Goal: Task Accomplishment & Management: Complete application form

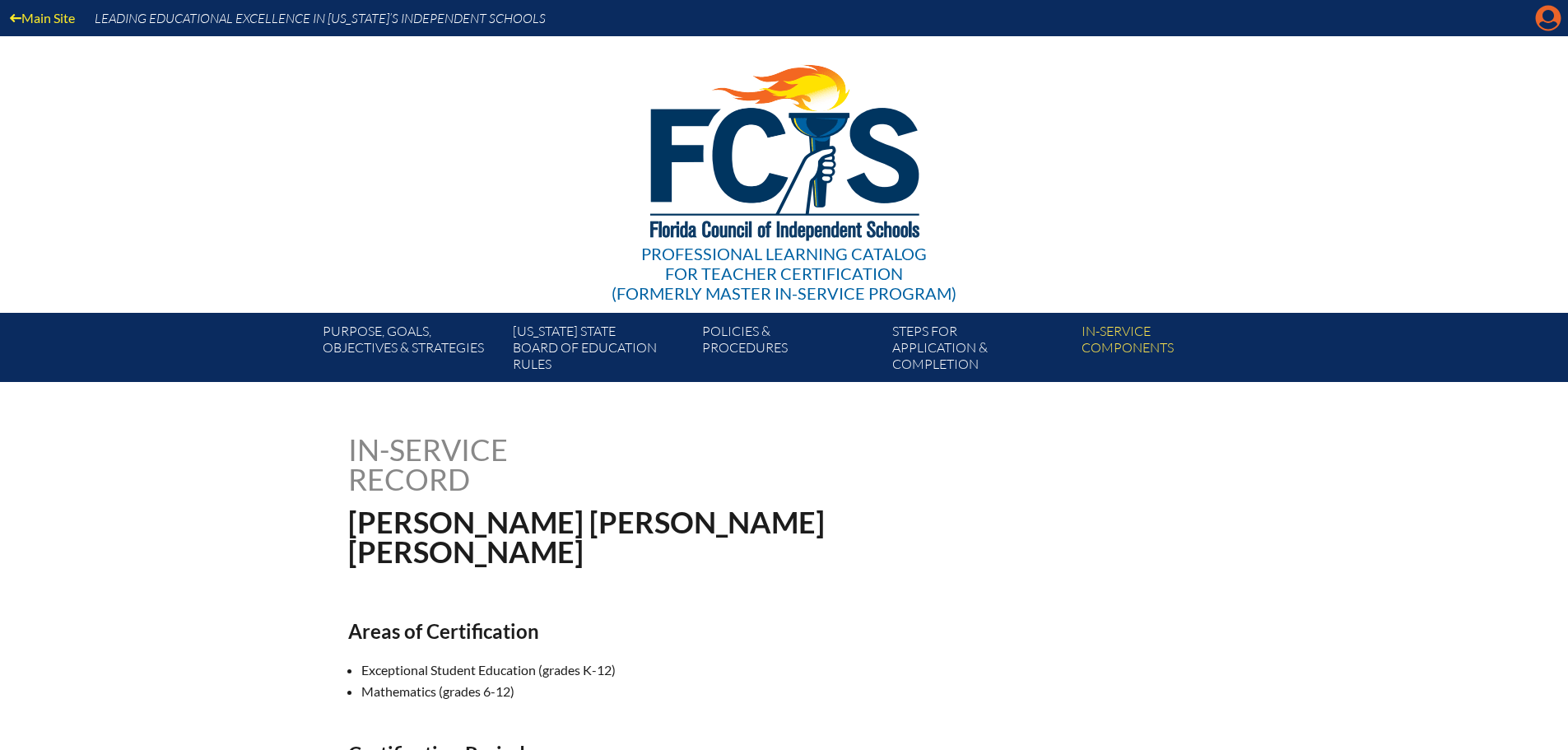
click at [1545, 19] on icon "Manage account" at bounding box center [1548, 17] width 26 height 26
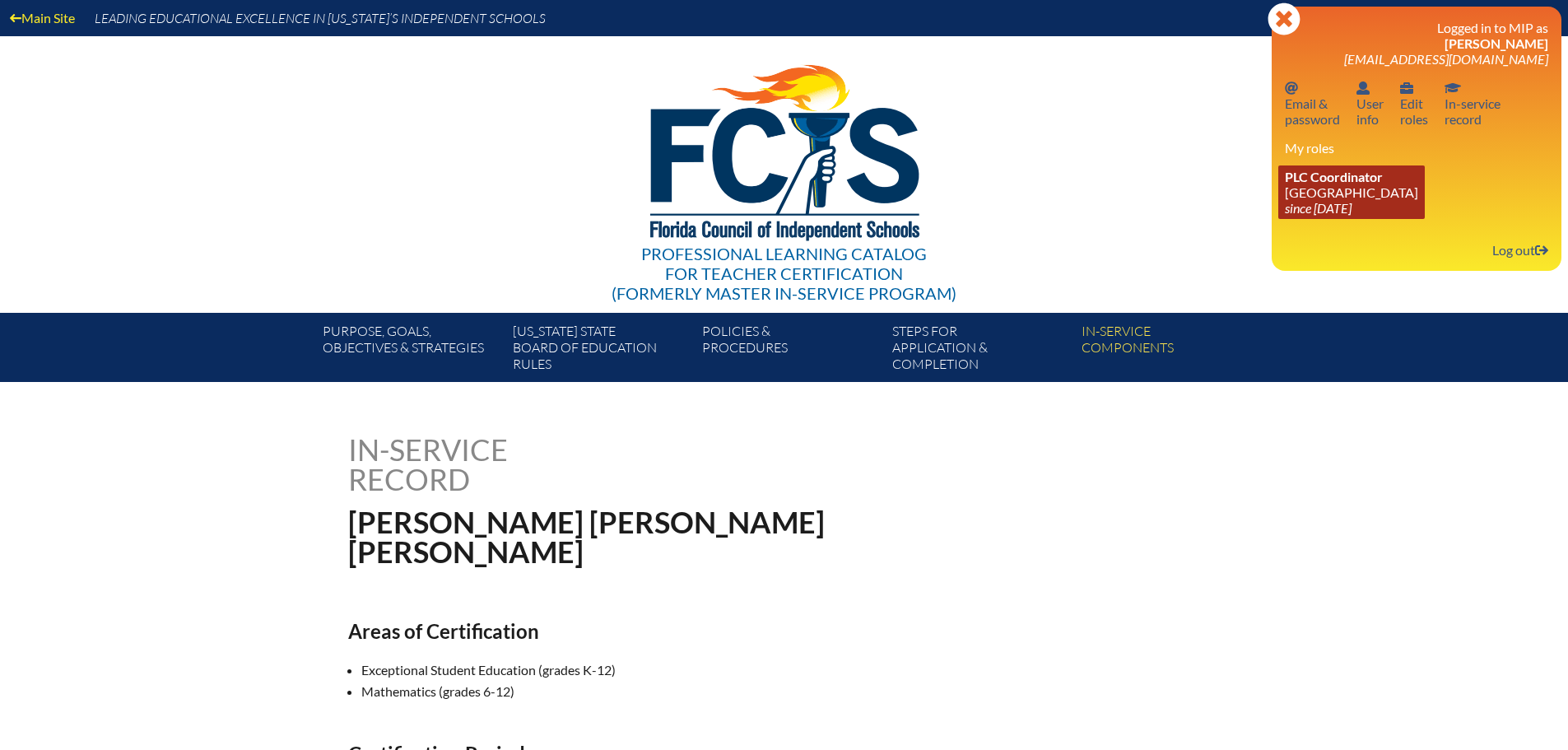
click at [1360, 180] on span "PLC Coordinator" at bounding box center [1334, 176] width 98 height 15
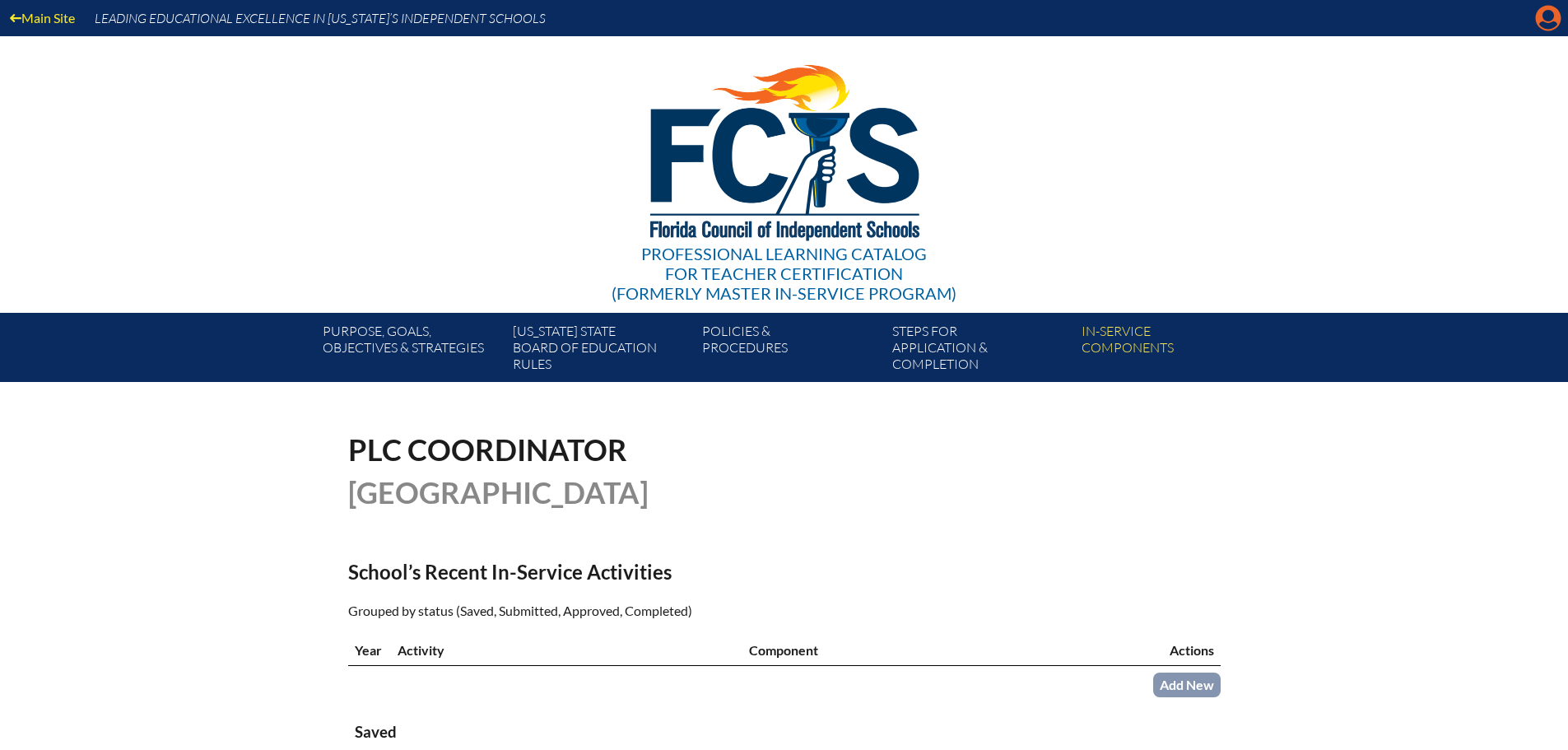
click at [1537, 24] on icon at bounding box center [1548, 18] width 25 height 25
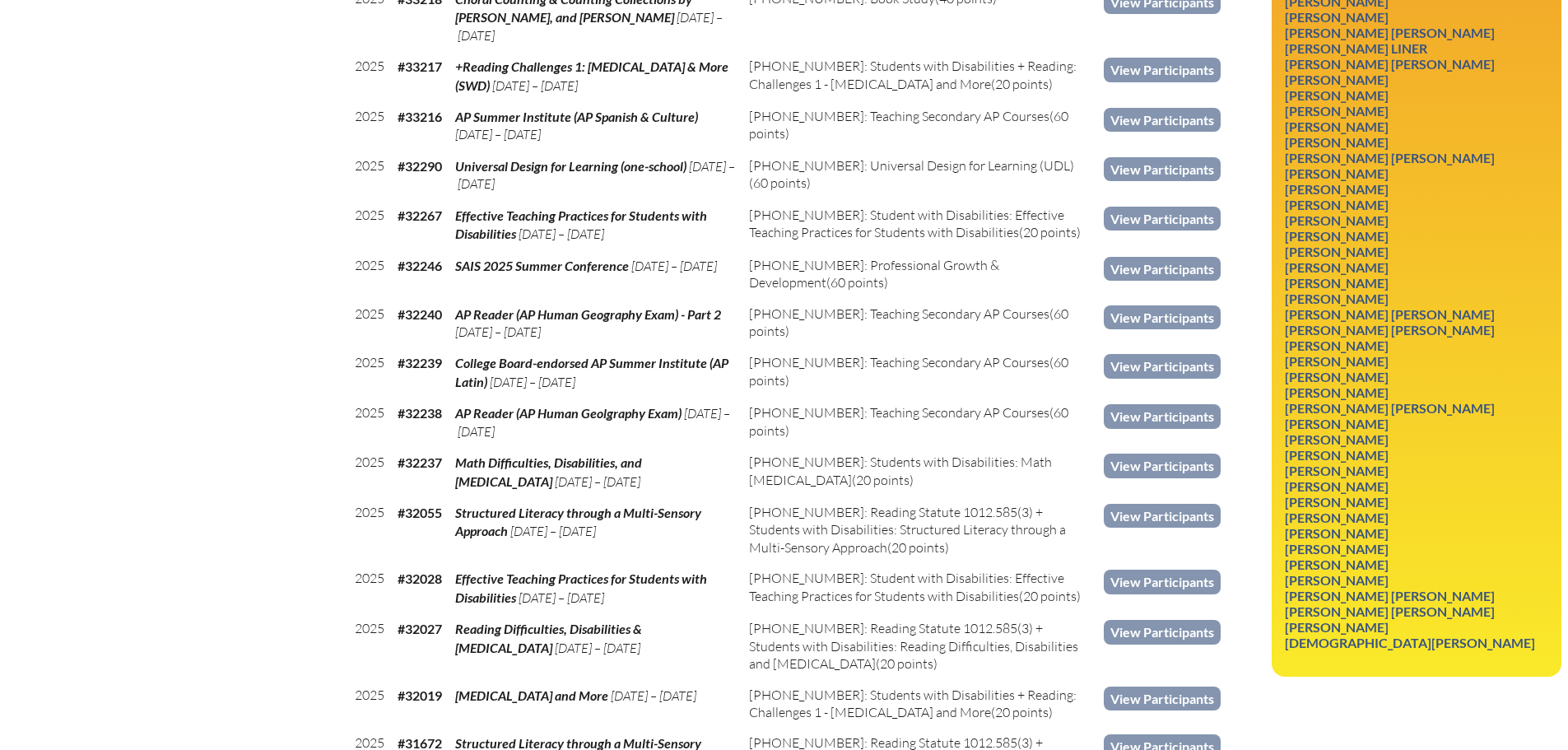
scroll to position [1071, 0]
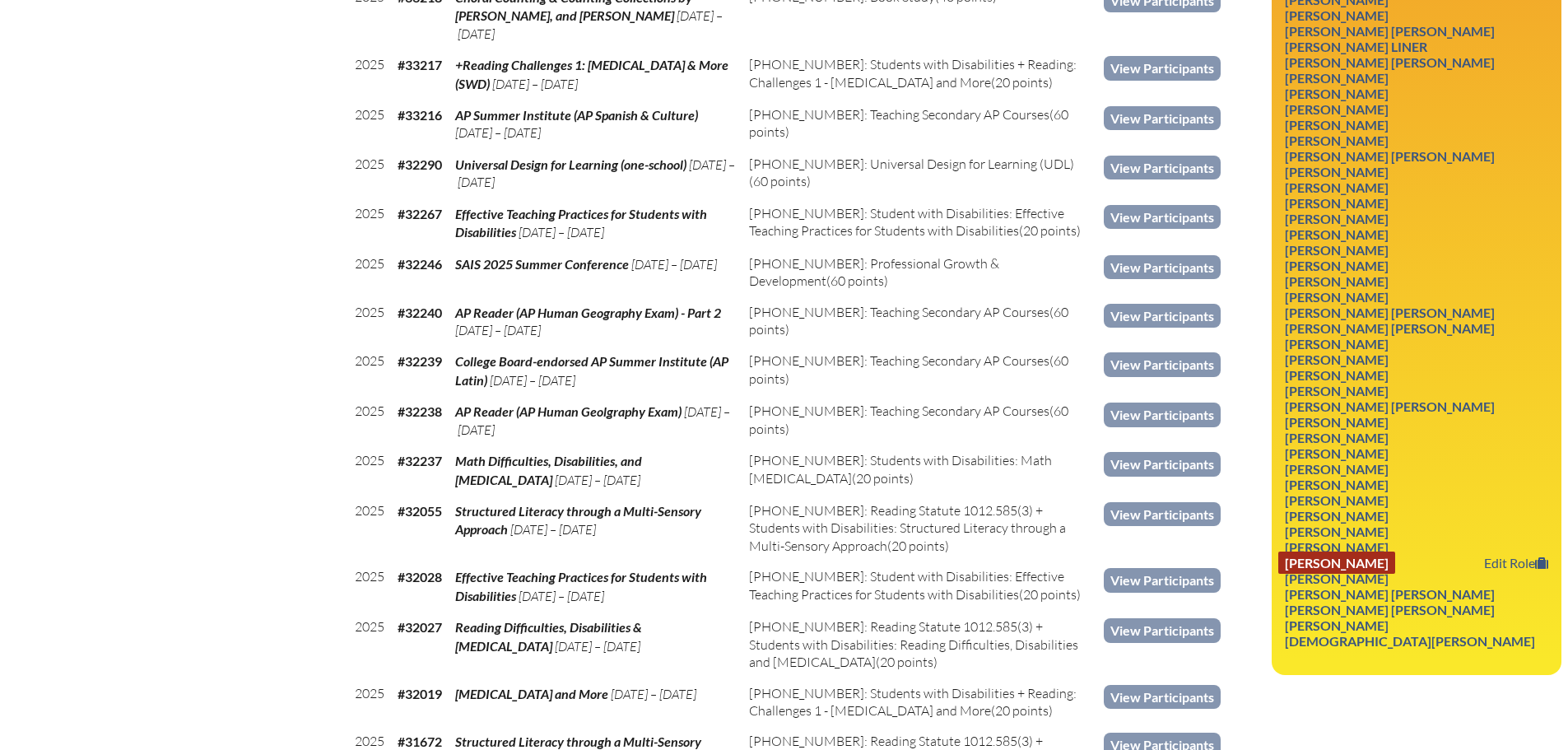
click at [1387, 558] on link "[PERSON_NAME]" at bounding box center [1337, 562] width 117 height 22
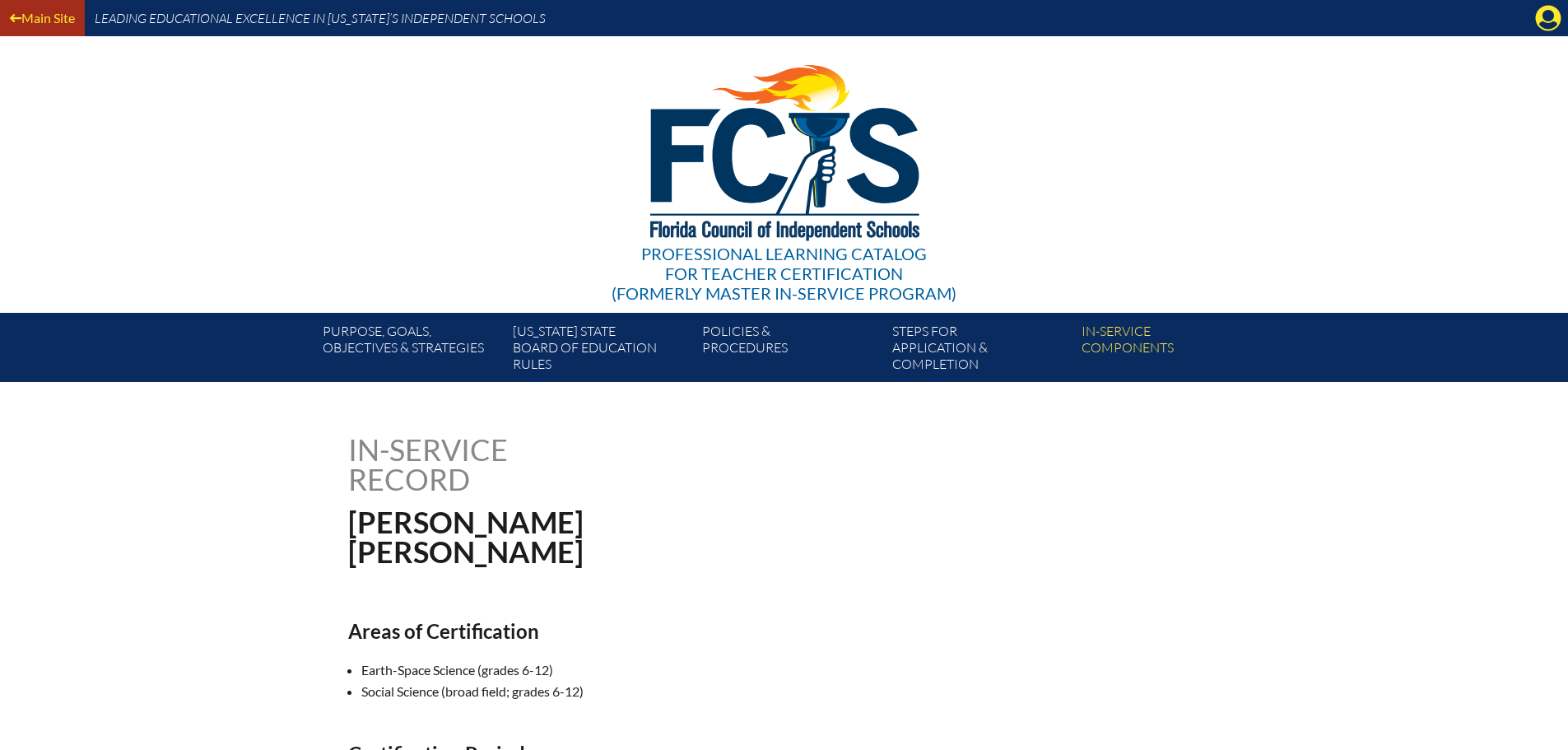
click at [42, 23] on link "Main Site" at bounding box center [42, 17] width 78 height 22
click at [1538, 18] on icon at bounding box center [1548, 18] width 25 height 25
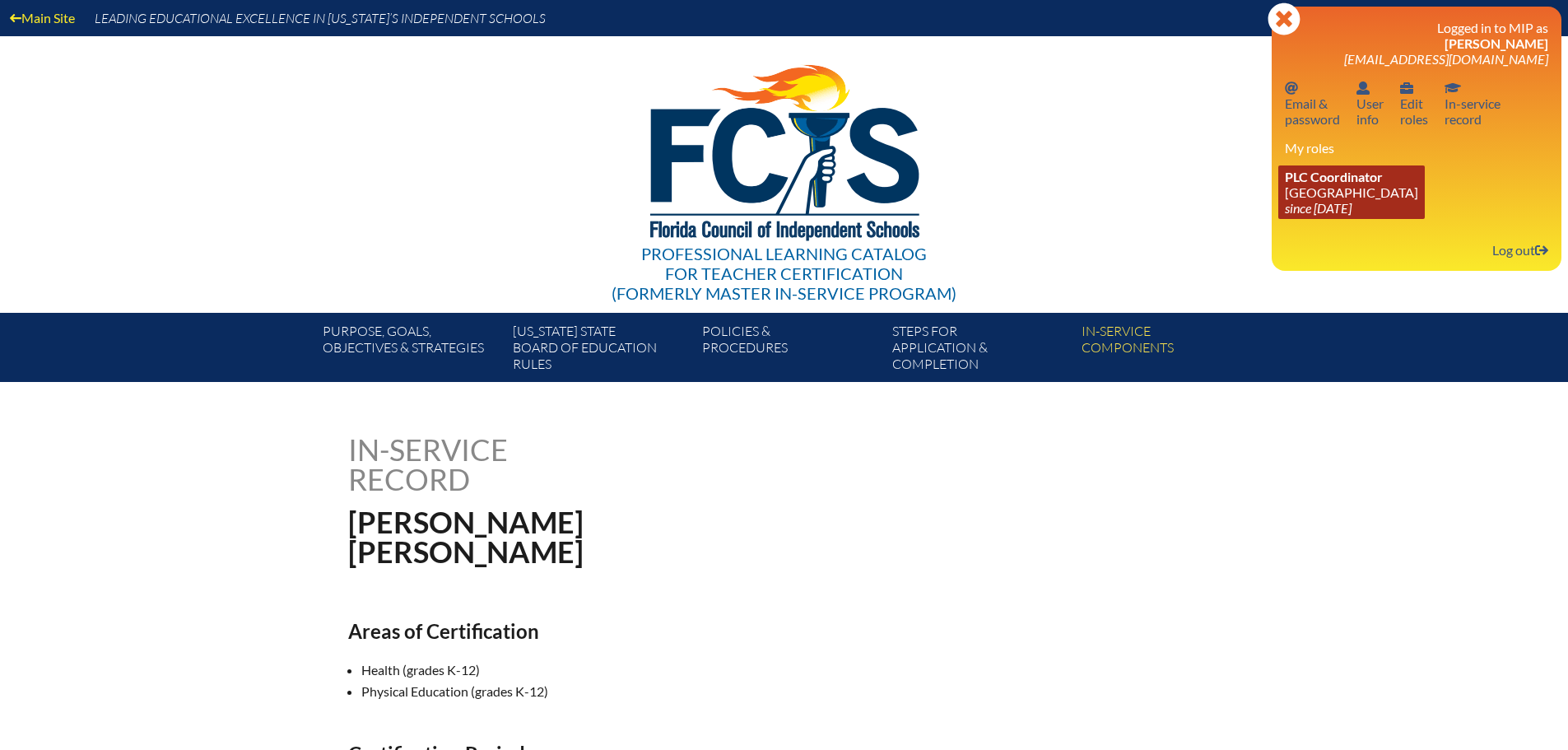
click at [1358, 195] on link "PLC Coordinator [GEOGRAPHIC_DATA] since [DATE]" at bounding box center [1352, 192] width 146 height 54
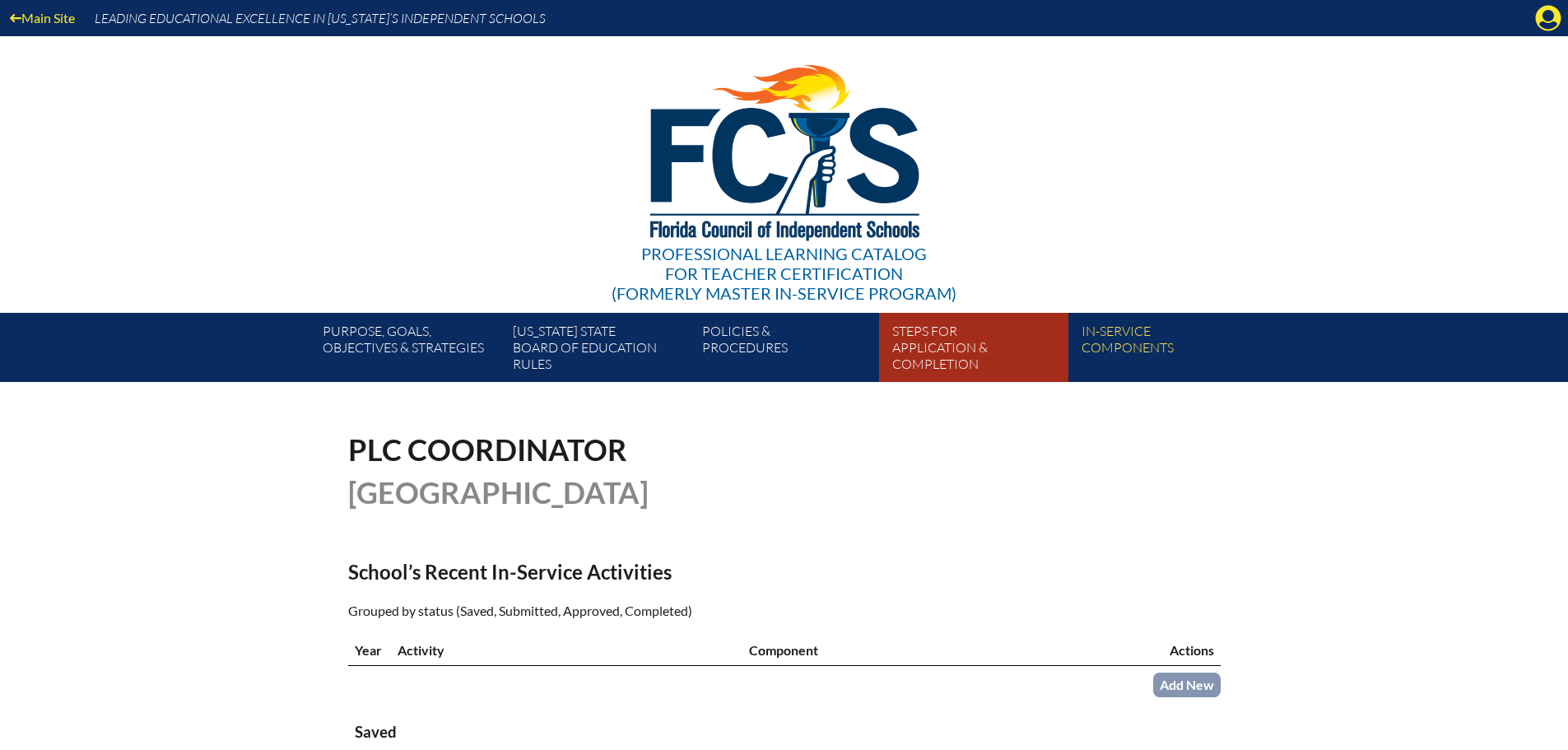
click at [943, 356] on link "Steps for application & completion" at bounding box center [980, 351] width 189 height 63
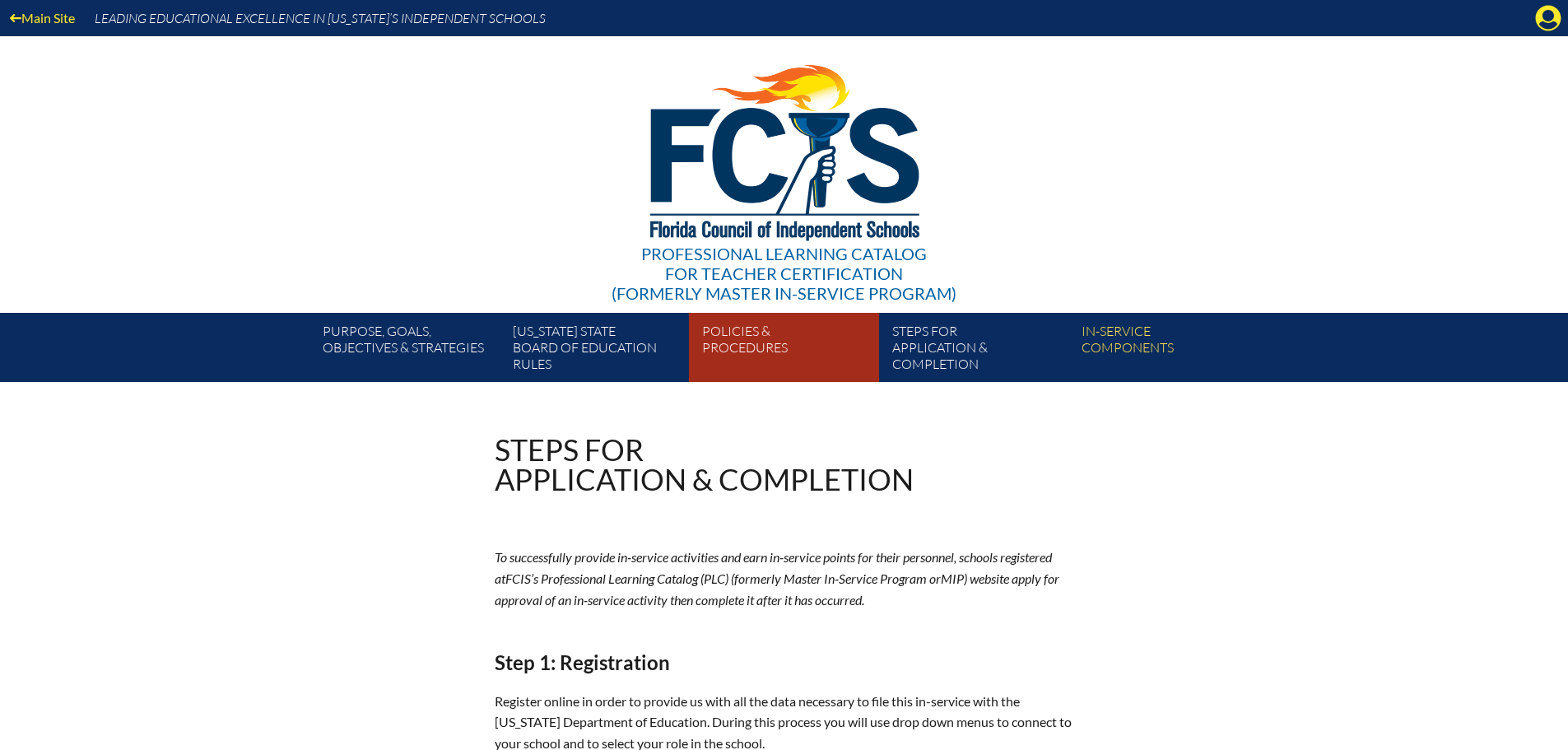
click at [753, 343] on link "Policies & Procedures" at bounding box center [790, 351] width 189 height 63
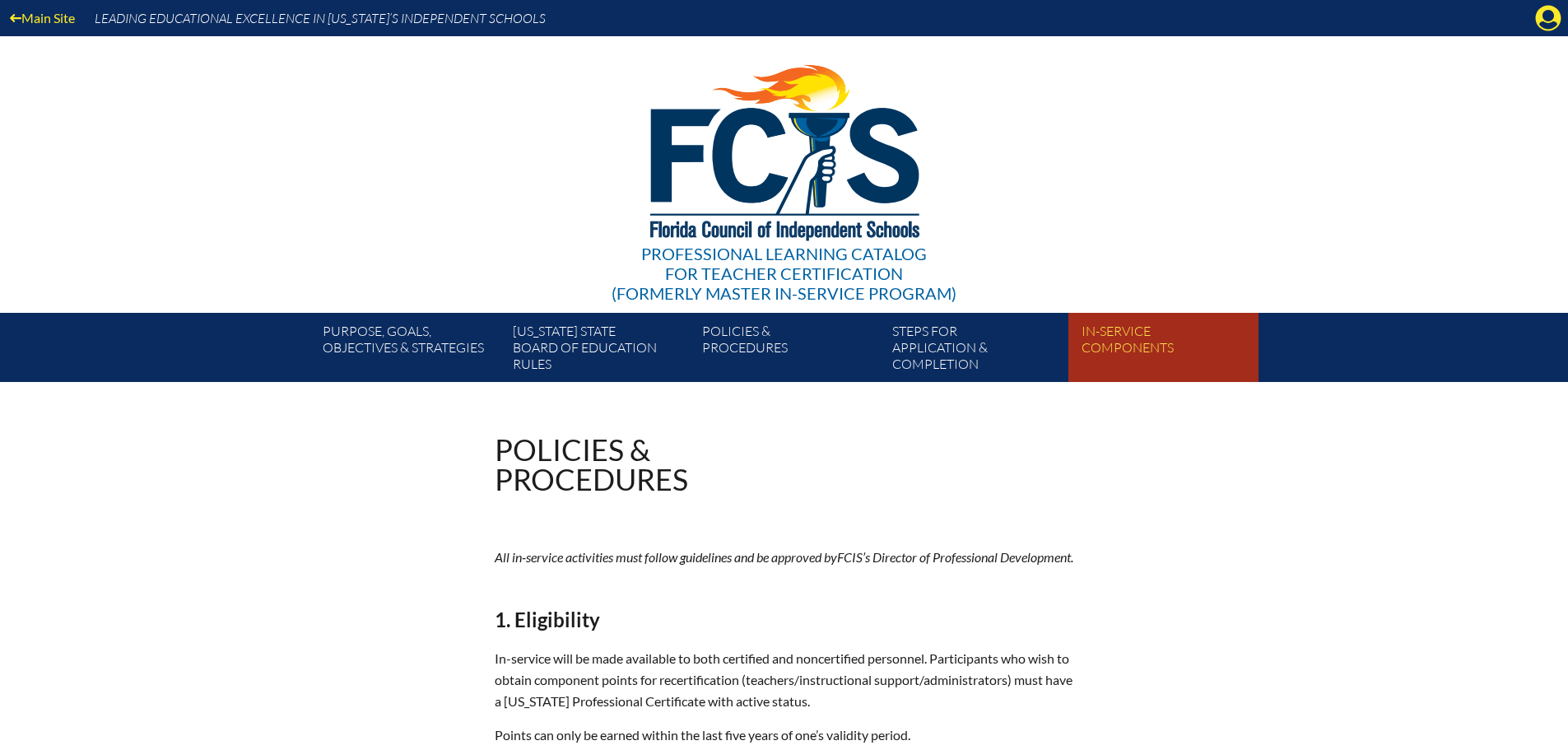
click at [1097, 340] on link "In-service components" at bounding box center [1169, 351] width 189 height 63
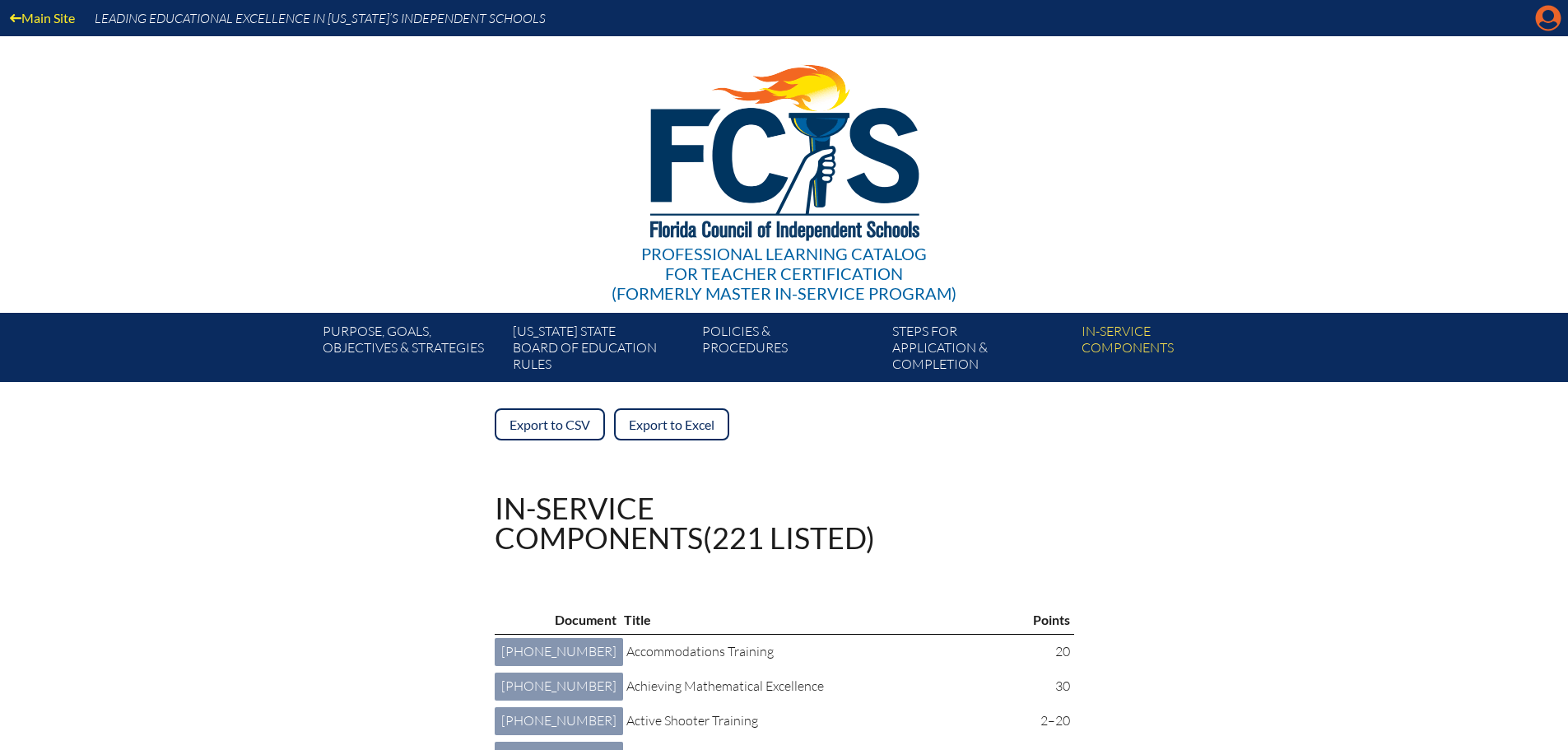
click at [1546, 18] on icon "Manage account" at bounding box center [1548, 17] width 26 height 26
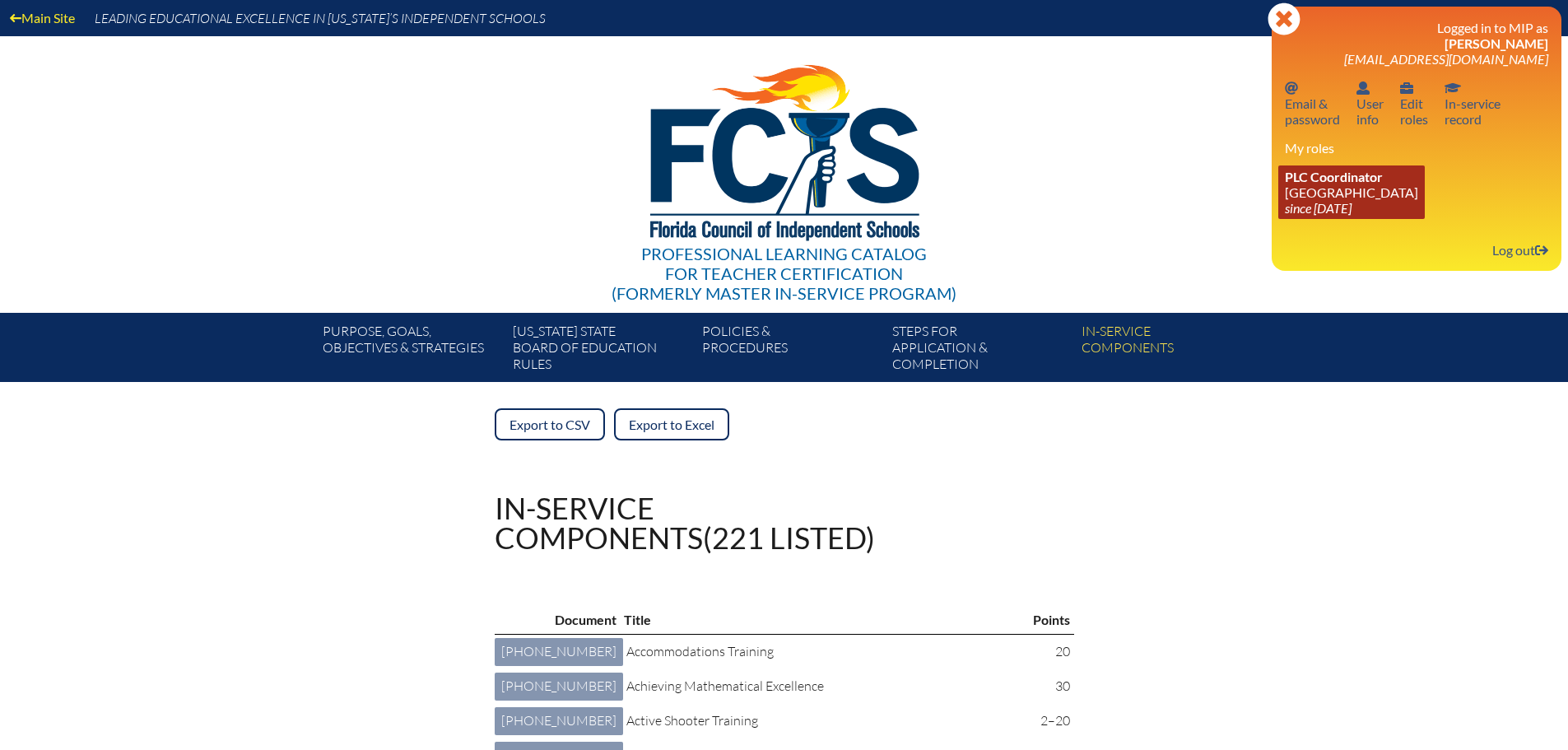
click at [1304, 193] on link "PLC Coordinator Maclay School since 2024 Jun 3" at bounding box center [1352, 192] width 146 height 54
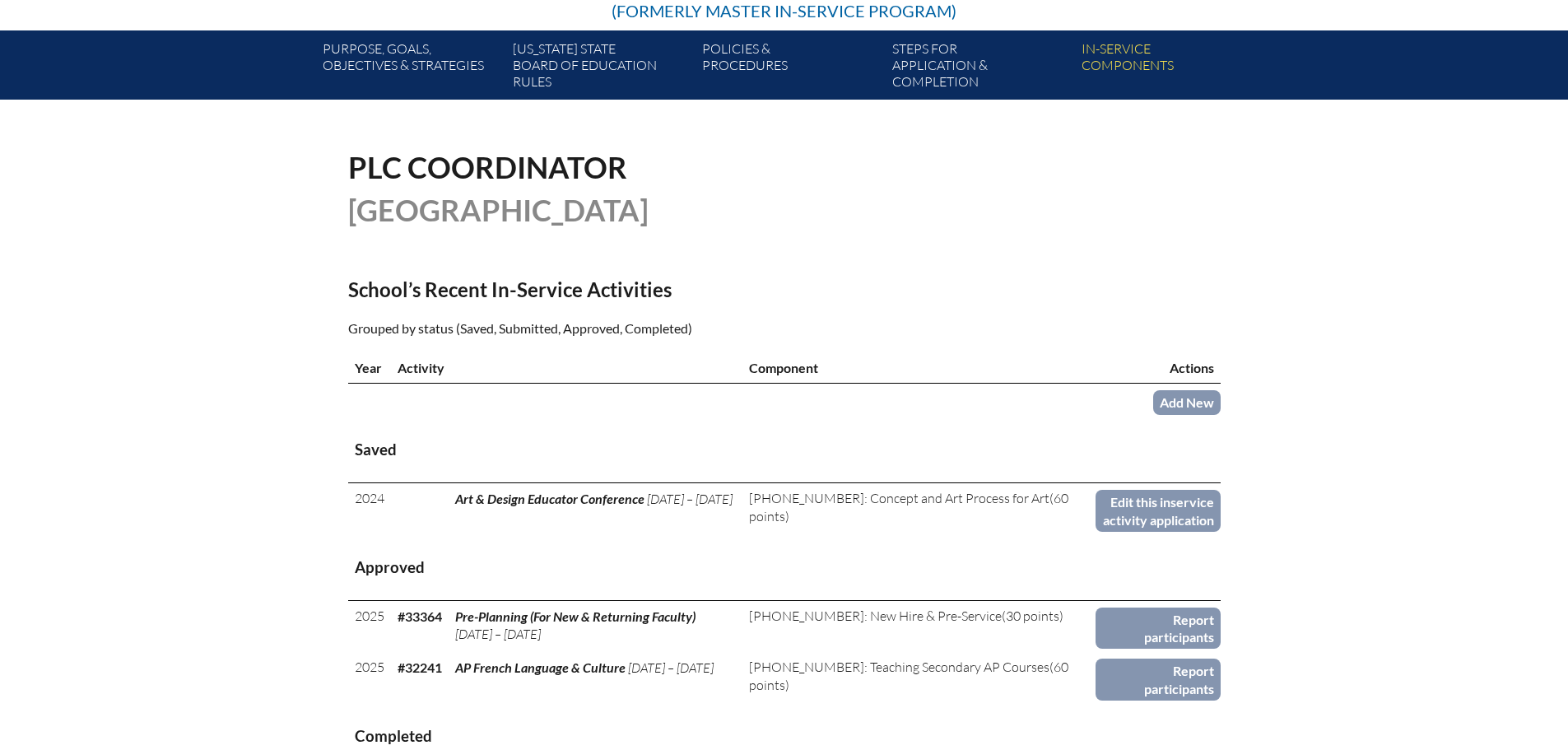
scroll to position [330, 0]
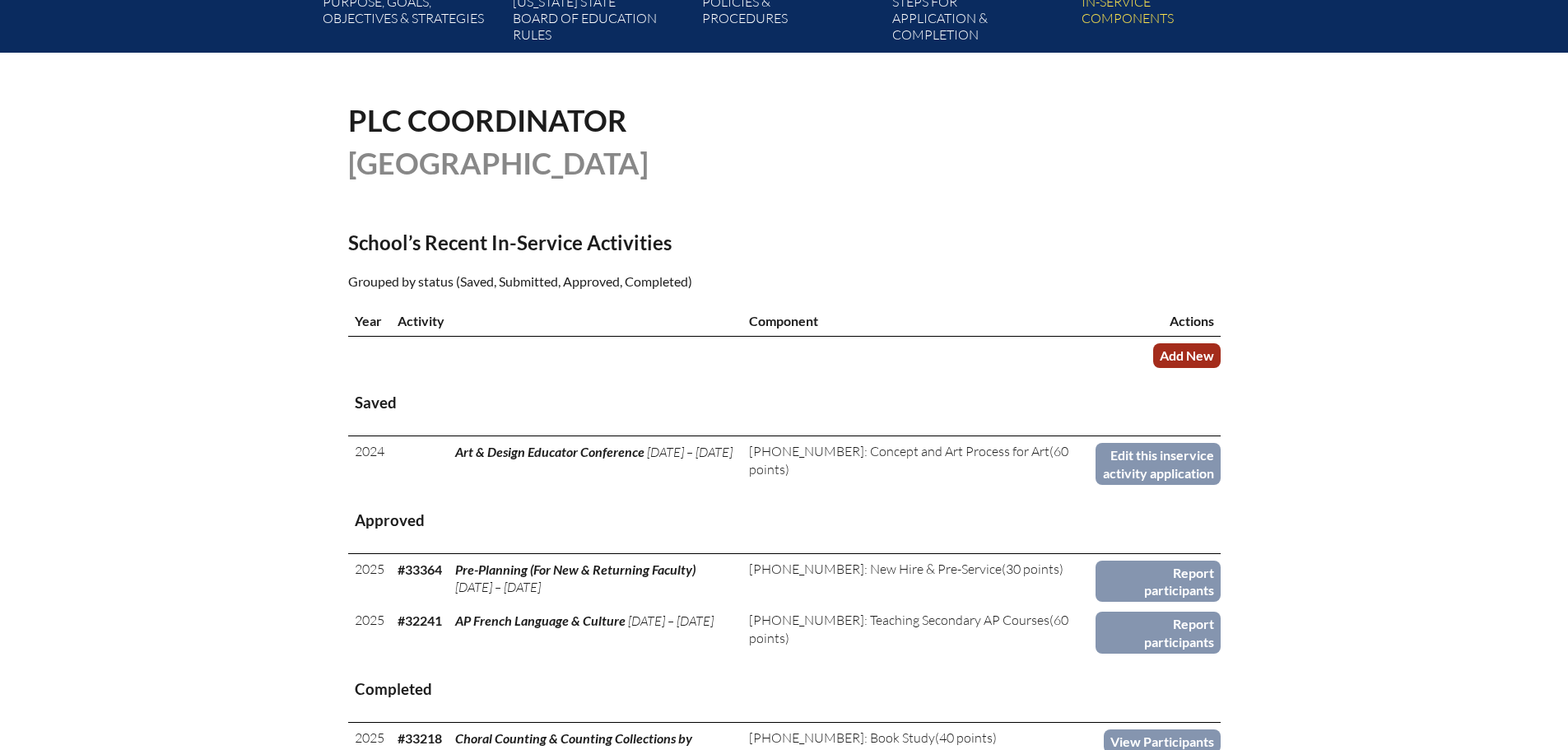
click at [1195, 354] on link "Add New" at bounding box center [1186, 355] width 67 height 24
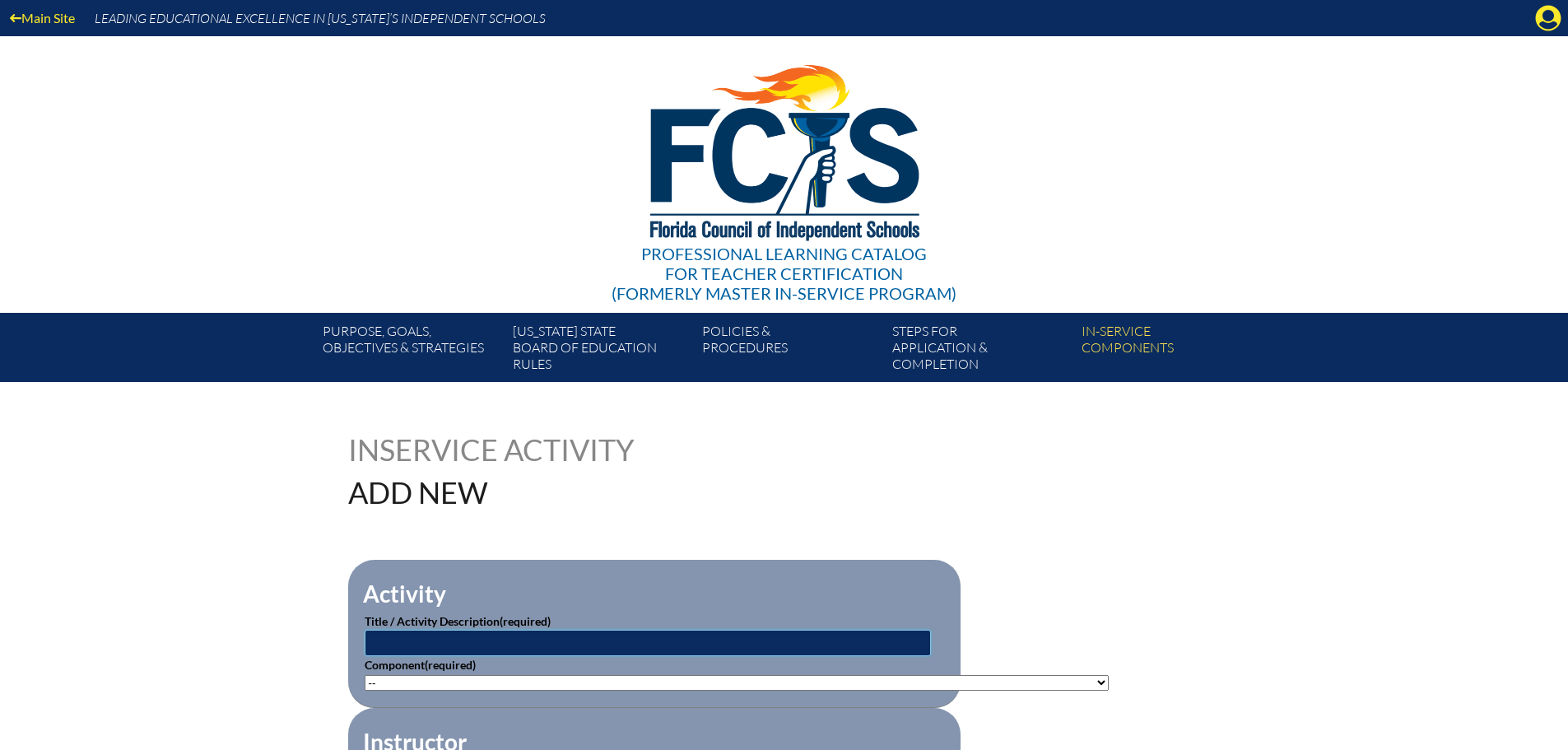
click at [573, 637] on input "text" at bounding box center [647, 642] width 567 height 26
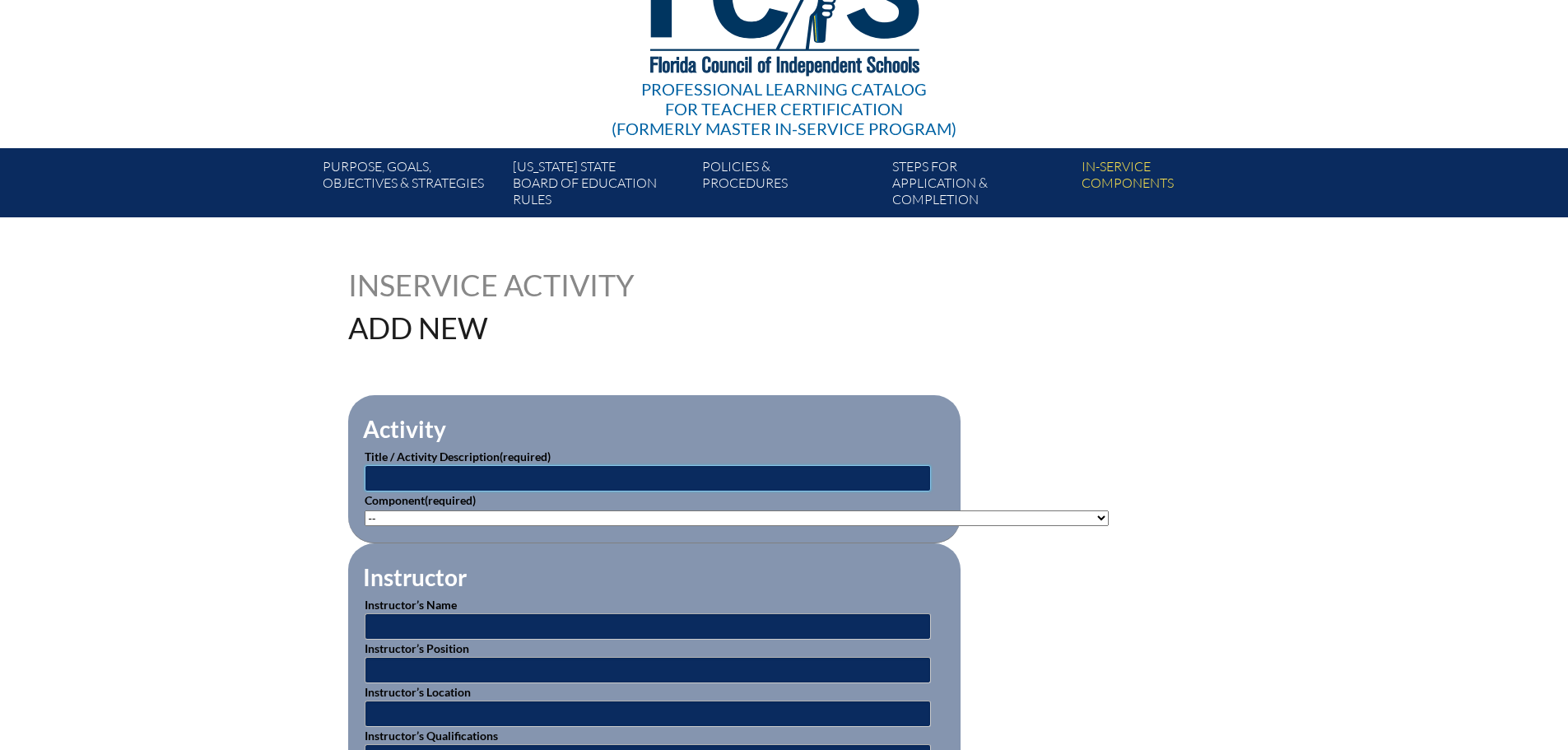
scroll to position [330, 0]
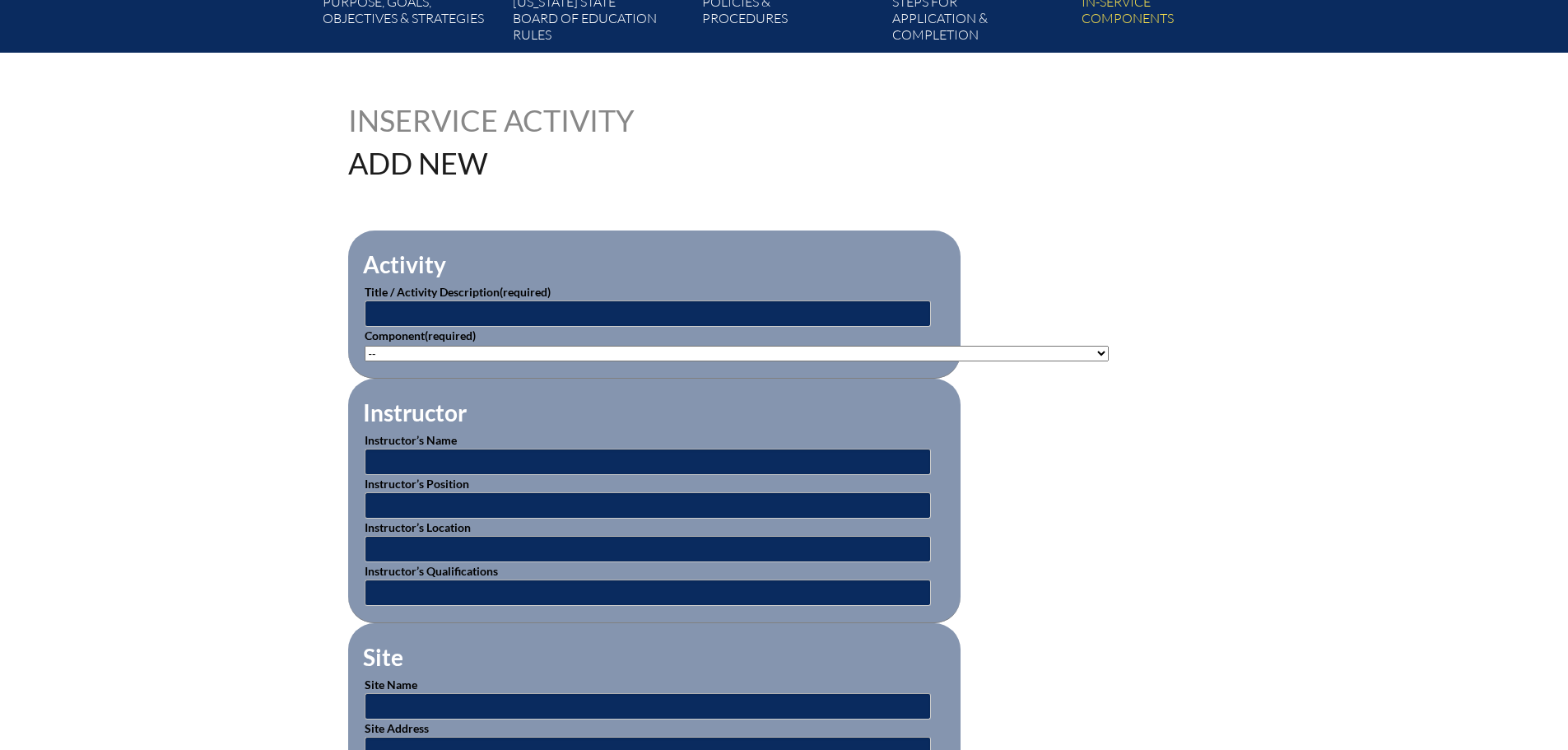
click at [401, 354] on select"]"] "-- [PHONE_NUMBER]: Appropriate Art Activities [PHONE_NUMBER]: Concept and Art P…" at bounding box center [736, 353] width 744 height 15
click at [832, 350] on select"]"] "-- 1-000-001: Appropriate Art Activities 1-000-002: Concept and Art Process for…" at bounding box center [736, 353] width 744 height 15
select select"]"] "20506"
click at [365, 346] on select"]"] "-- 1-000-001: Appropriate Art Activities 1-000-002: Concept and Art Process for…" at bounding box center [736, 353] width 744 height 15
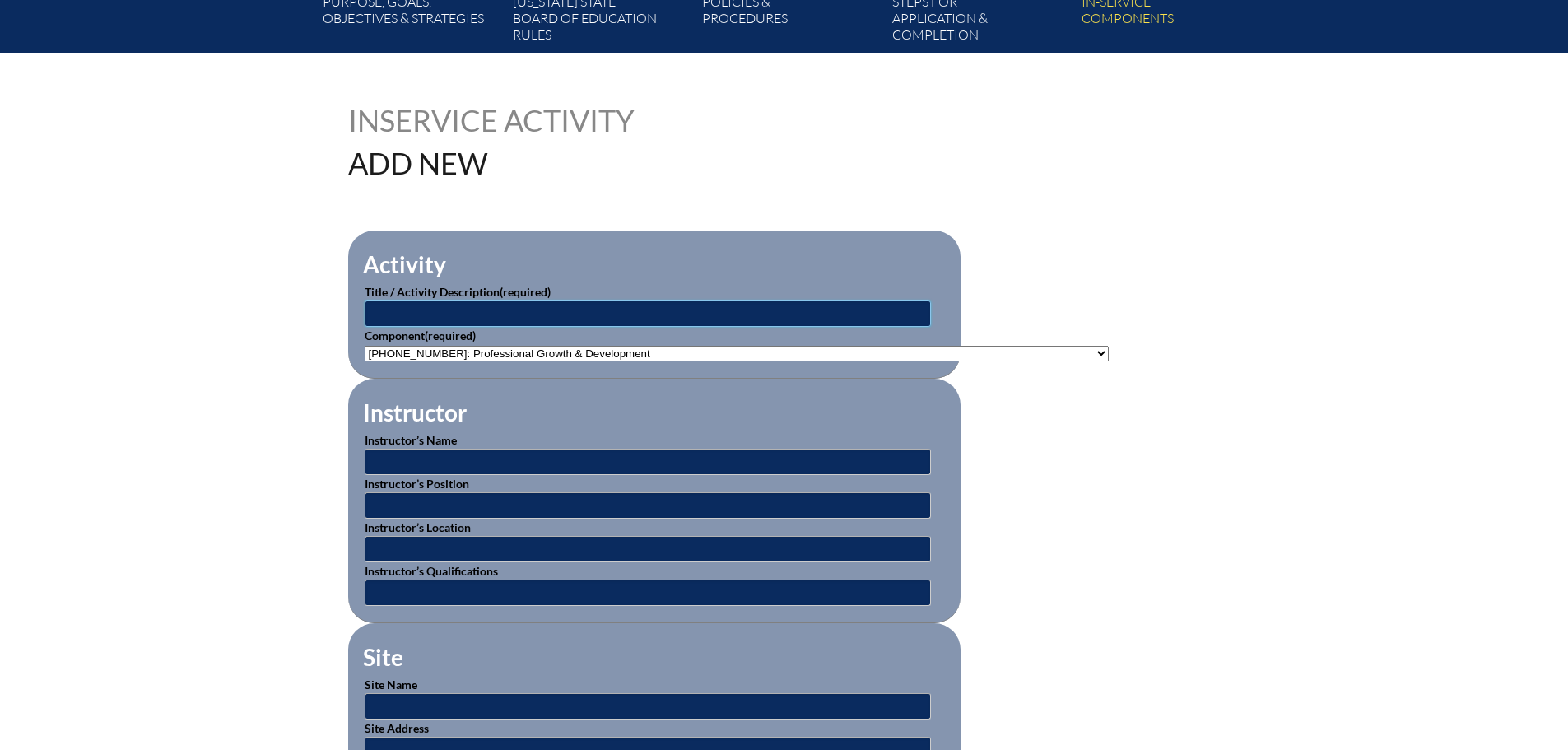
click at [584, 305] on input "text" at bounding box center [647, 313] width 567 height 26
click at [495, 313] on input "text" at bounding box center [647, 313] width 567 height 26
type input "Keynote and EdCamp Sessions"
click at [461, 454] on input "text" at bounding box center [647, 462] width 567 height 26
type input "Peyten Williams & Various Maclay Faculty"
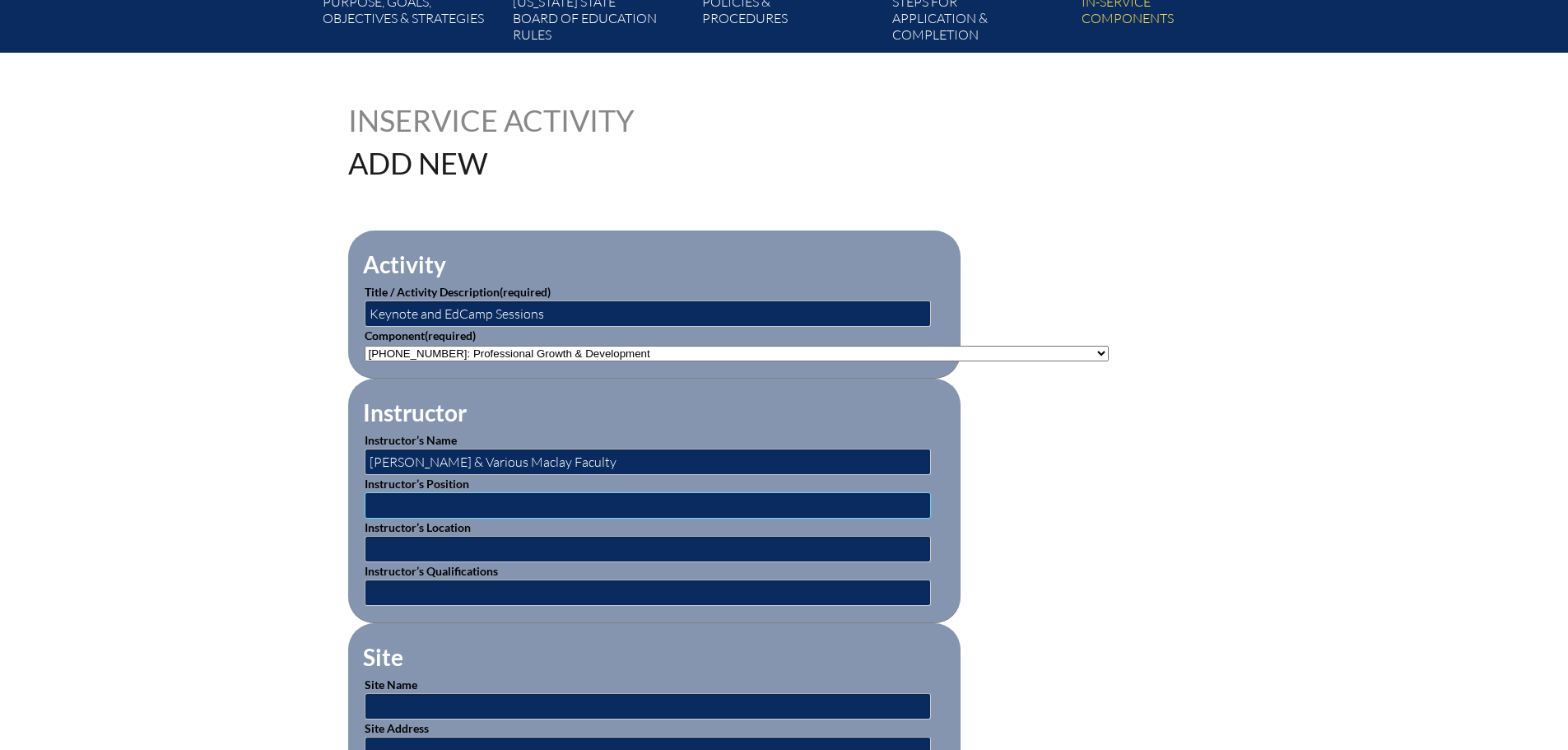
click at [498, 499] on input "text" at bounding box center [647, 505] width 567 height 26
type input "consultant & faculty/staff"
click at [501, 537] on input "text" at bounding box center [647, 549] width 567 height 26
type input "[GEOGRAPHIC_DATA]"
click at [503, 586] on input "text" at bounding box center [647, 592] width 567 height 26
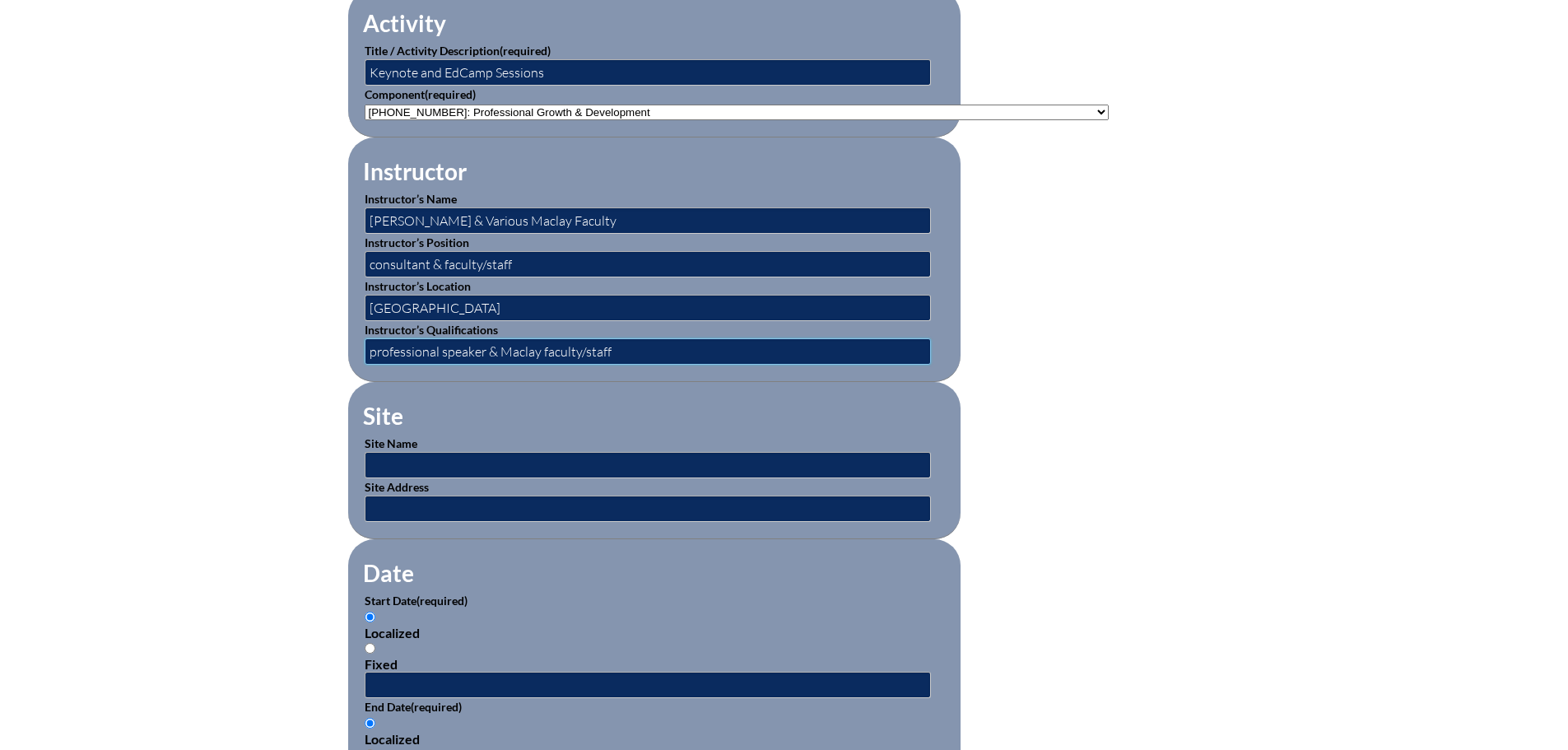
scroll to position [577, 0]
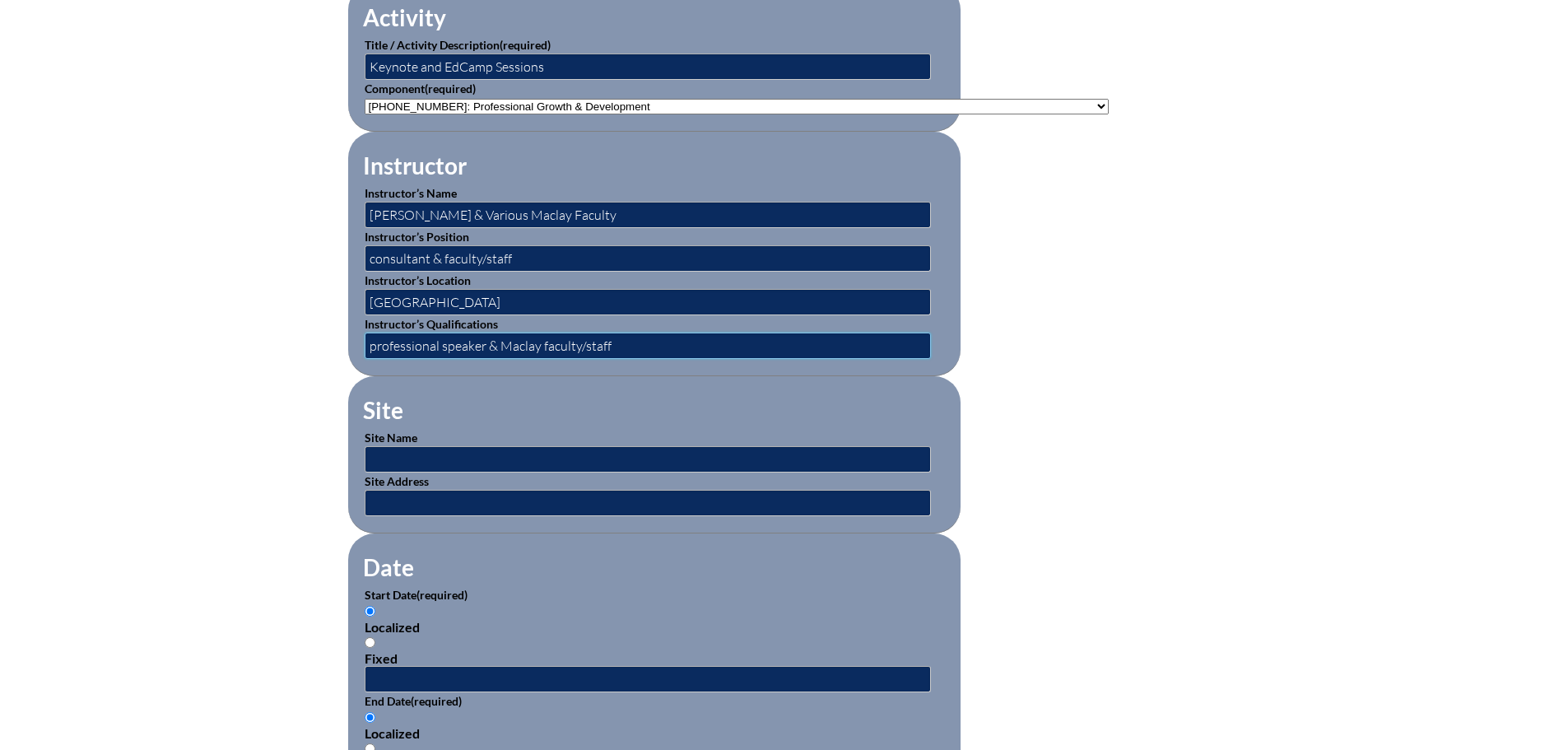
type input "professional speaker & Maclay faculty/staff"
click at [553, 446] on input "text" at bounding box center [647, 459] width 567 height 26
type input "[GEOGRAPHIC_DATA]"
click at [538, 490] on input "text" at bounding box center [647, 502] width 567 height 26
type input "Tallahassee, FL"
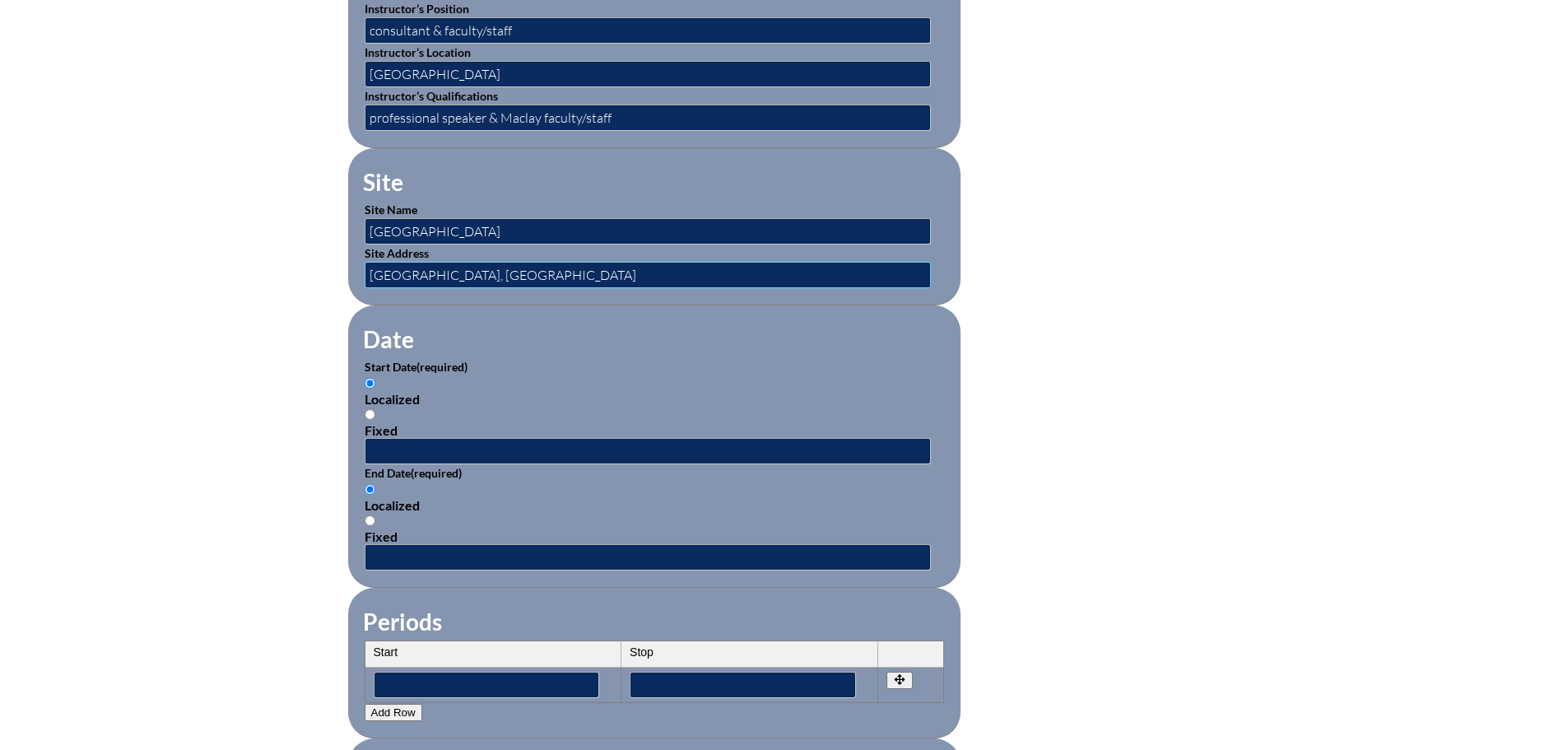
scroll to position [824, 0]
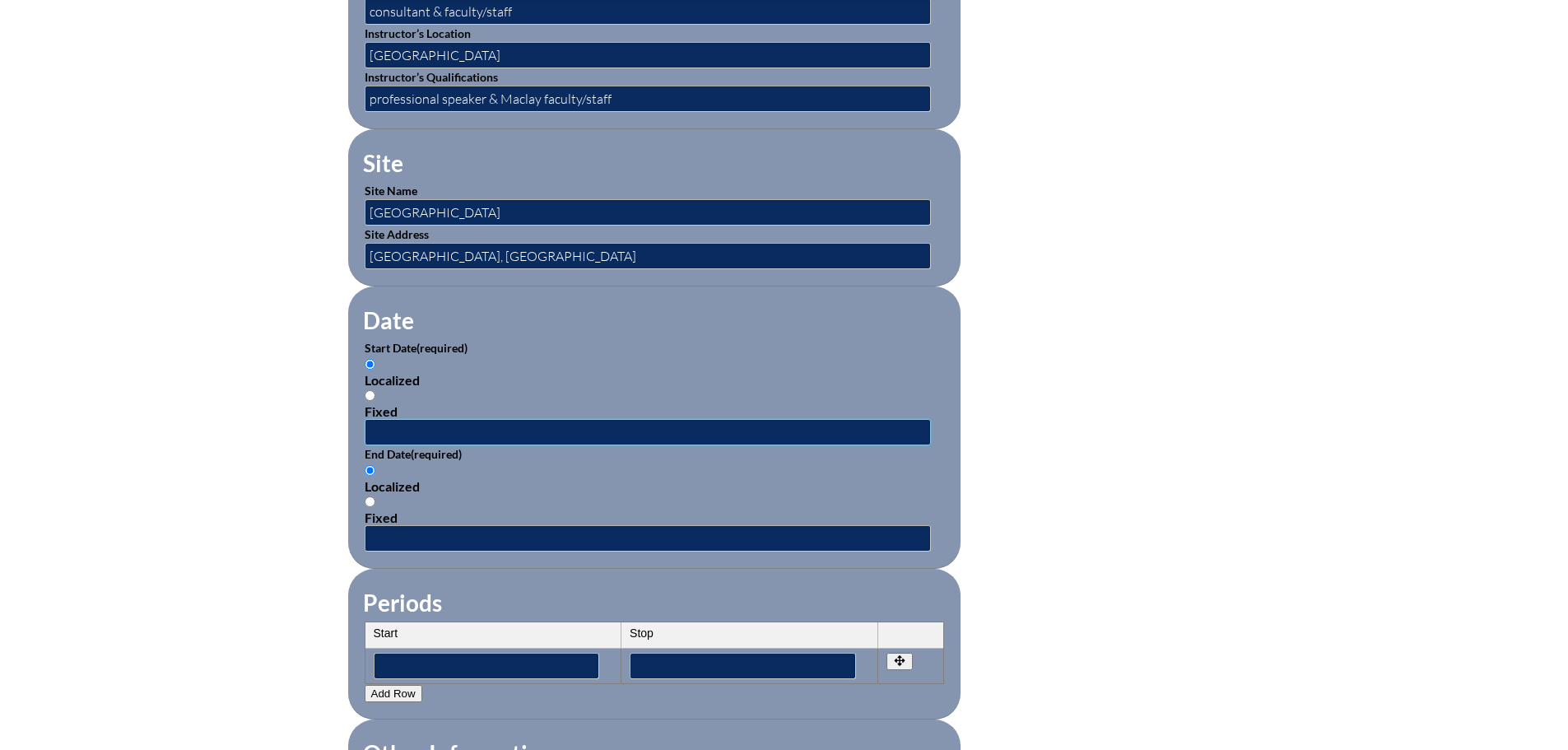
click at [435, 419] on input "text" at bounding box center [647, 432] width 567 height 26
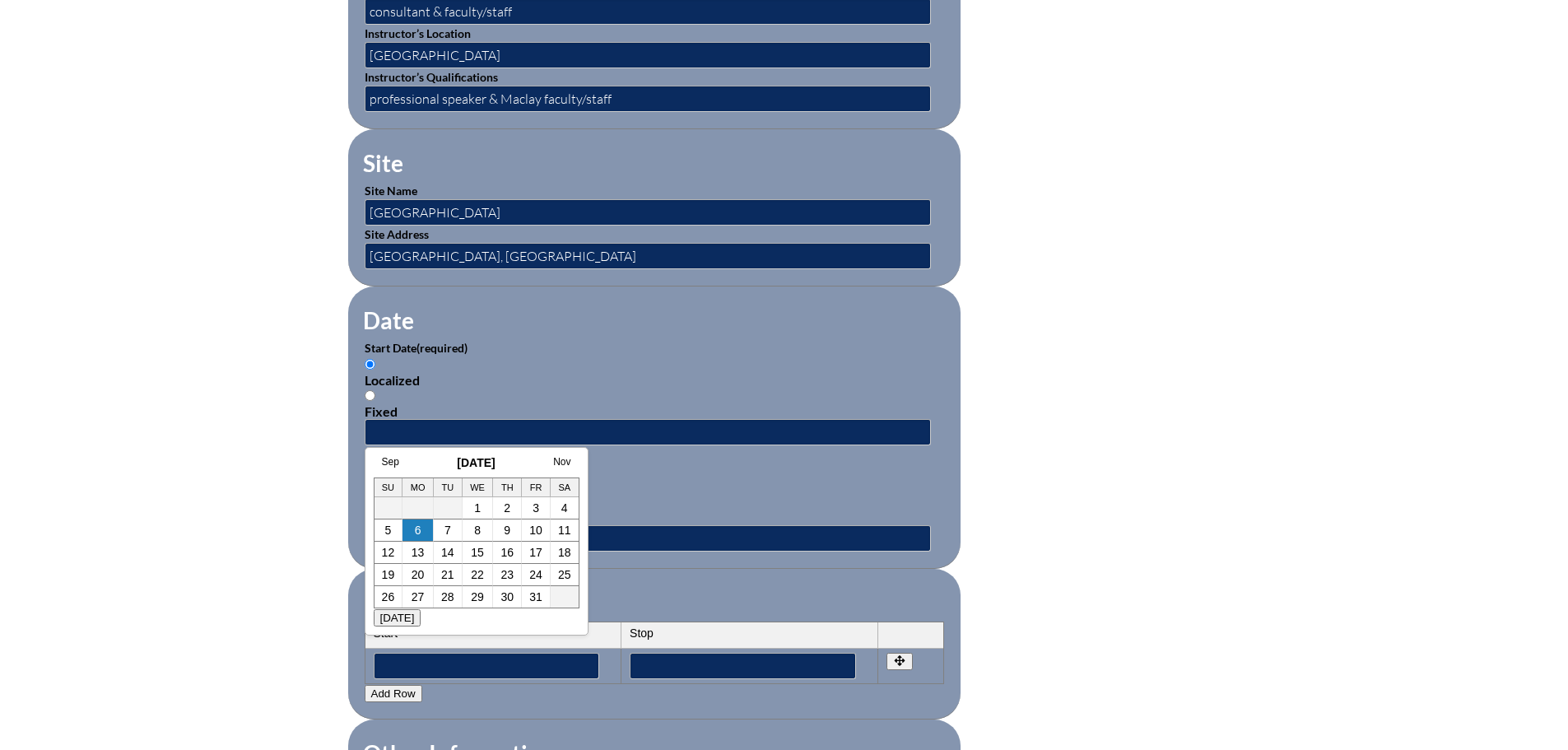
click at [428, 627] on div "Today" at bounding box center [476, 617] width 206 height 18
click at [535, 509] on link "3" at bounding box center [535, 507] width 6 height 13
type input "2025-10-03 3:15 PM"
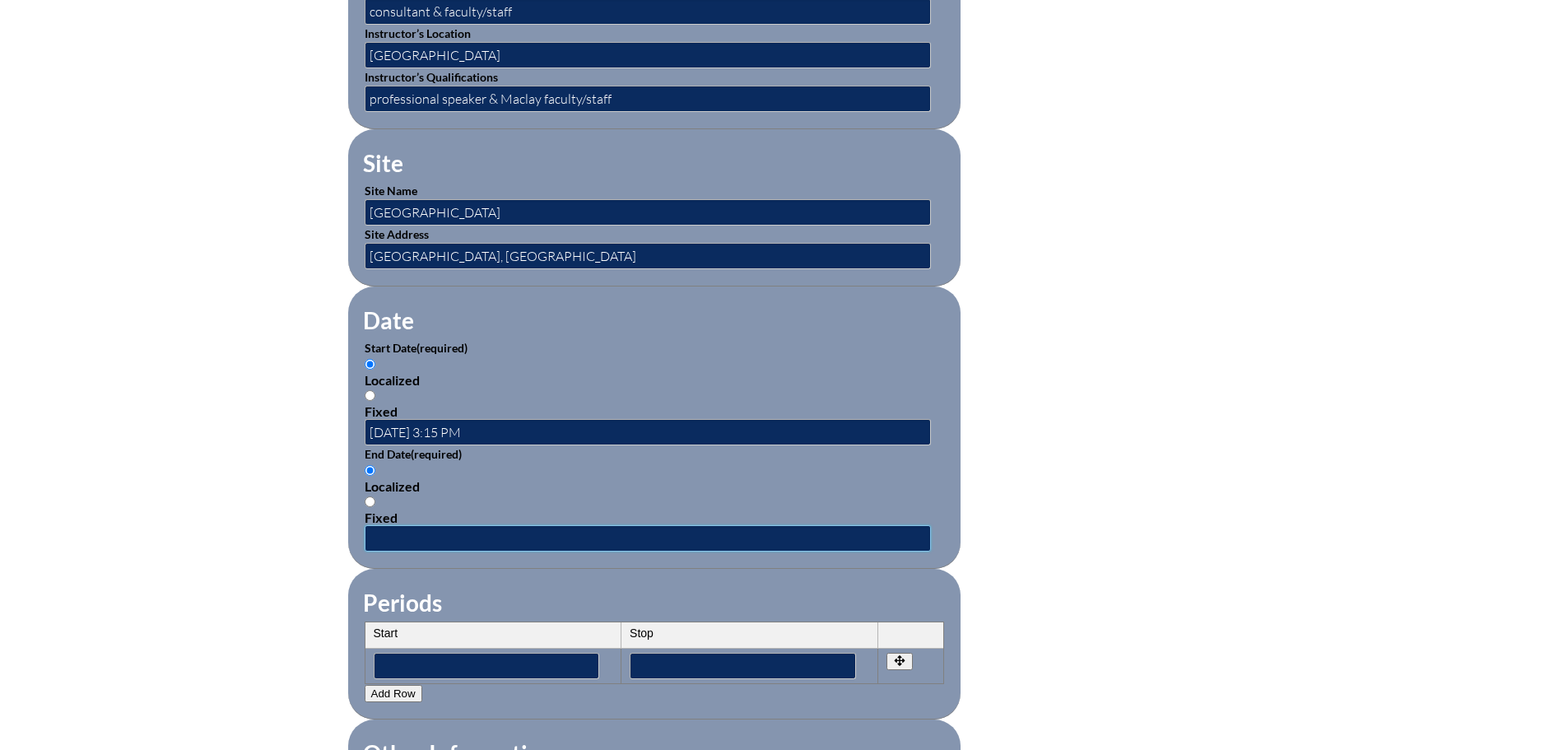
click at [472, 530] on input "text" at bounding box center [647, 538] width 567 height 26
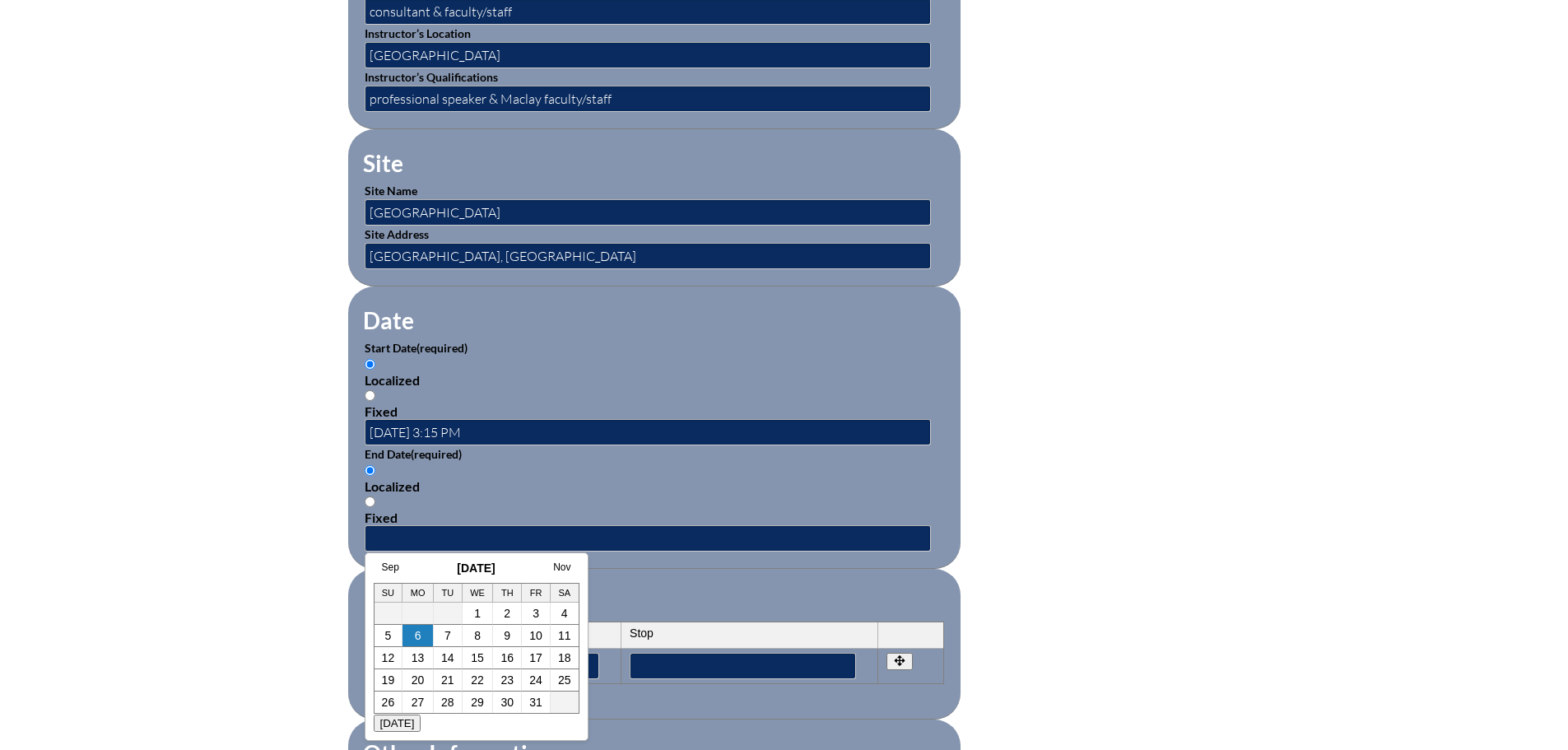
click at [444, 732] on div "Today" at bounding box center [476, 723] width 206 height 18
click at [535, 613] on link "3" at bounding box center [535, 613] width 6 height 13
type input "2025-10-03 3:15 PM"
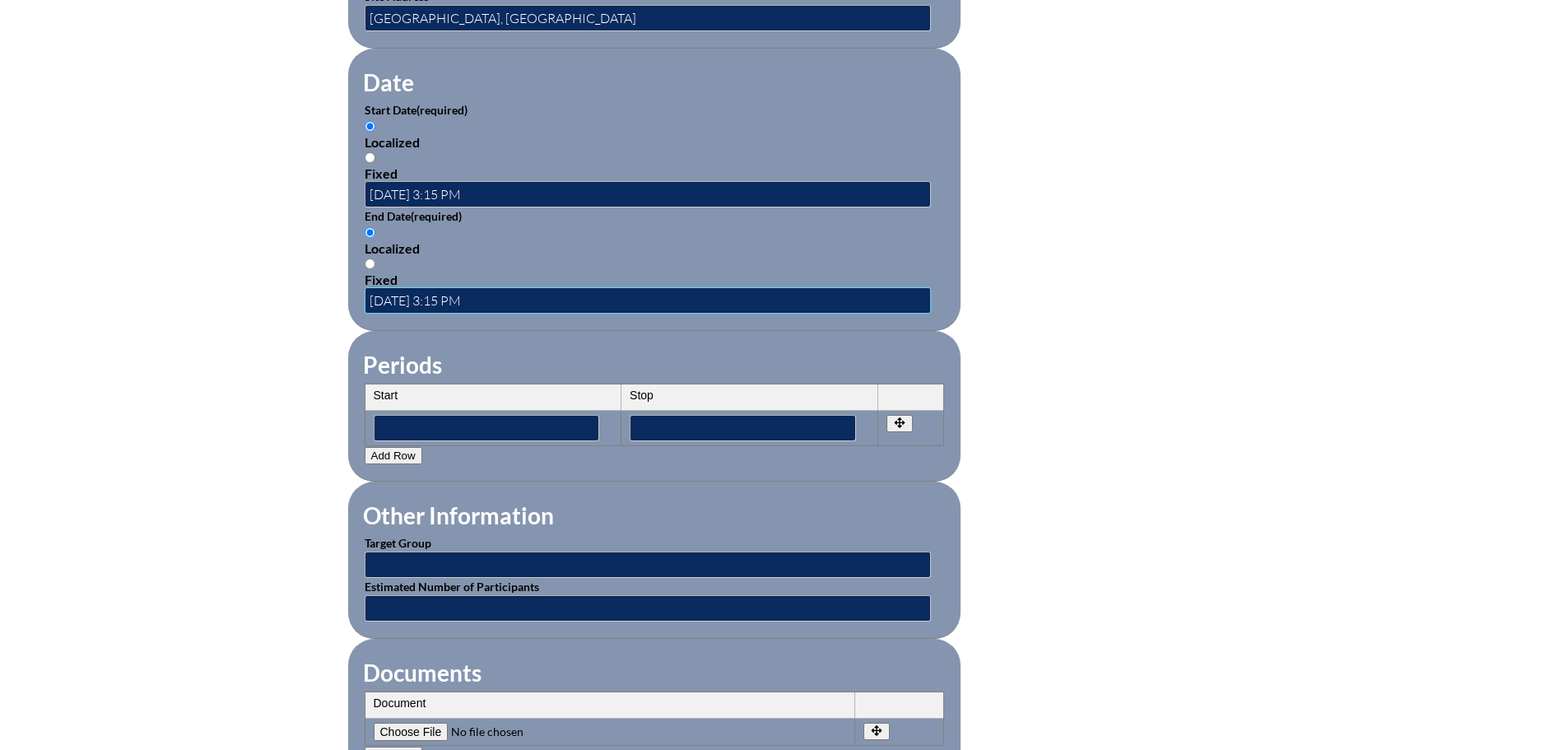
scroll to position [1152, 0]
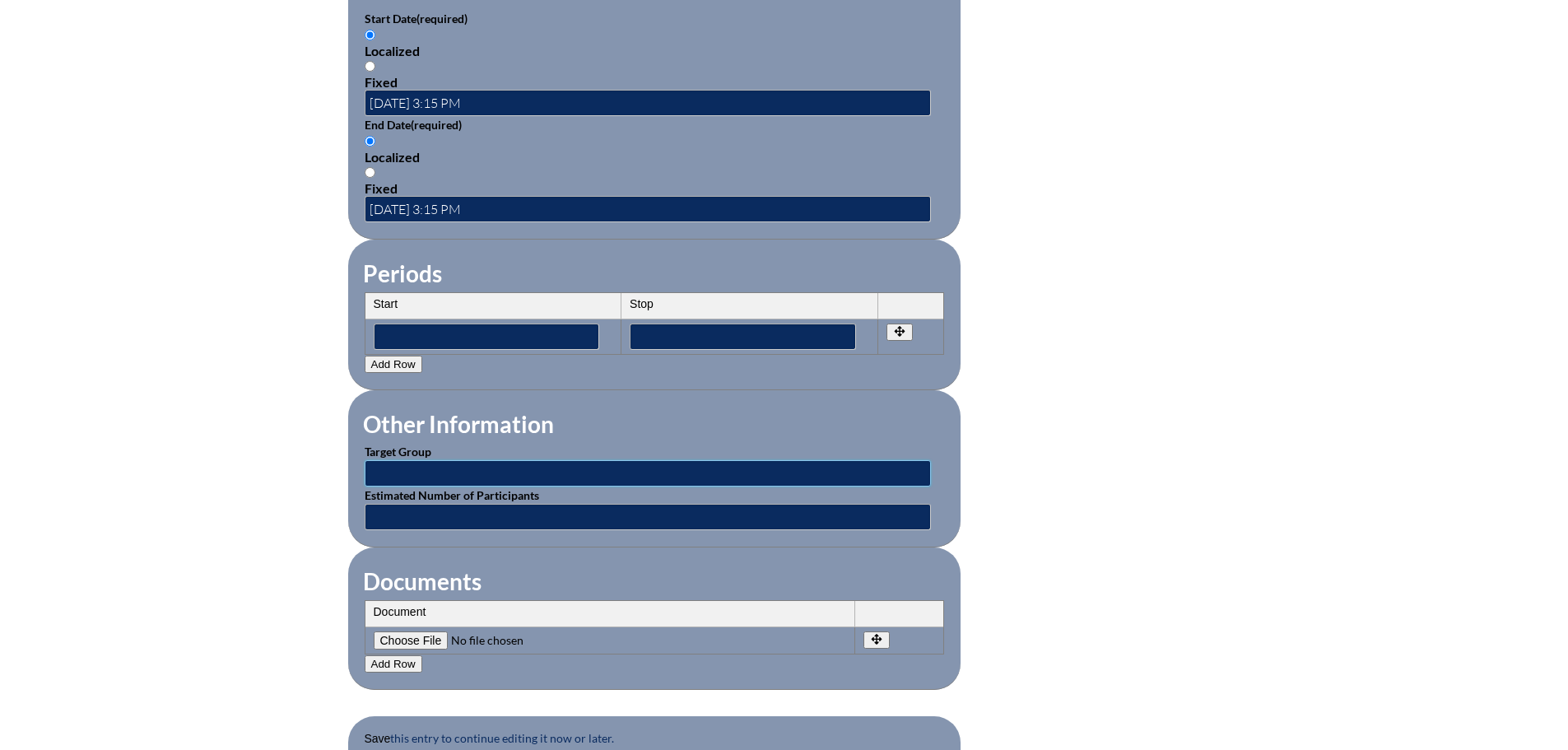
click at [486, 462] on input "text" at bounding box center [647, 472] width 567 height 26
type input "Maclay Faculty and Staff"
click at [489, 504] on input "text" at bounding box center [647, 516] width 567 height 26
type input "Entire Maclay Faculty and Staff"
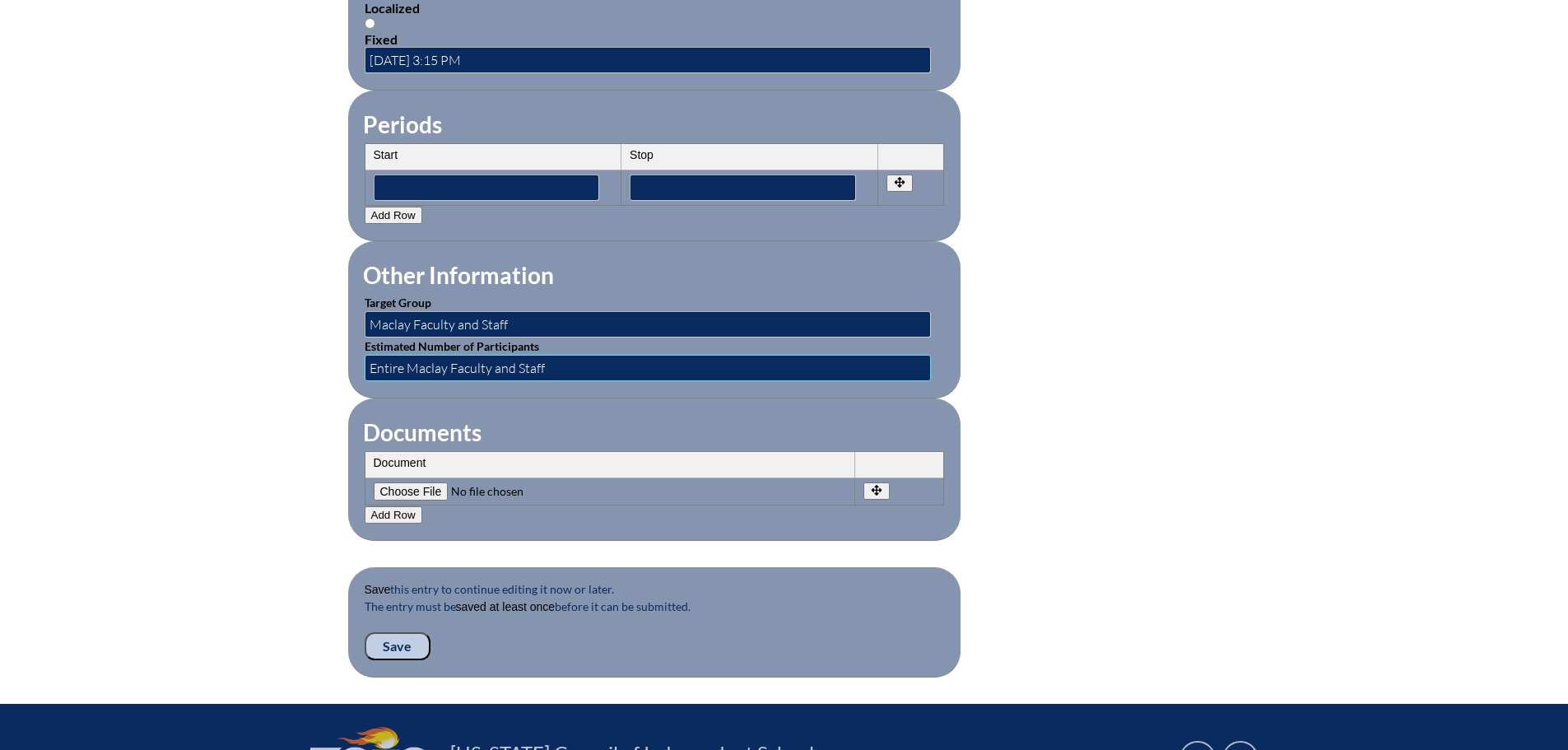
scroll to position [1318, 0]
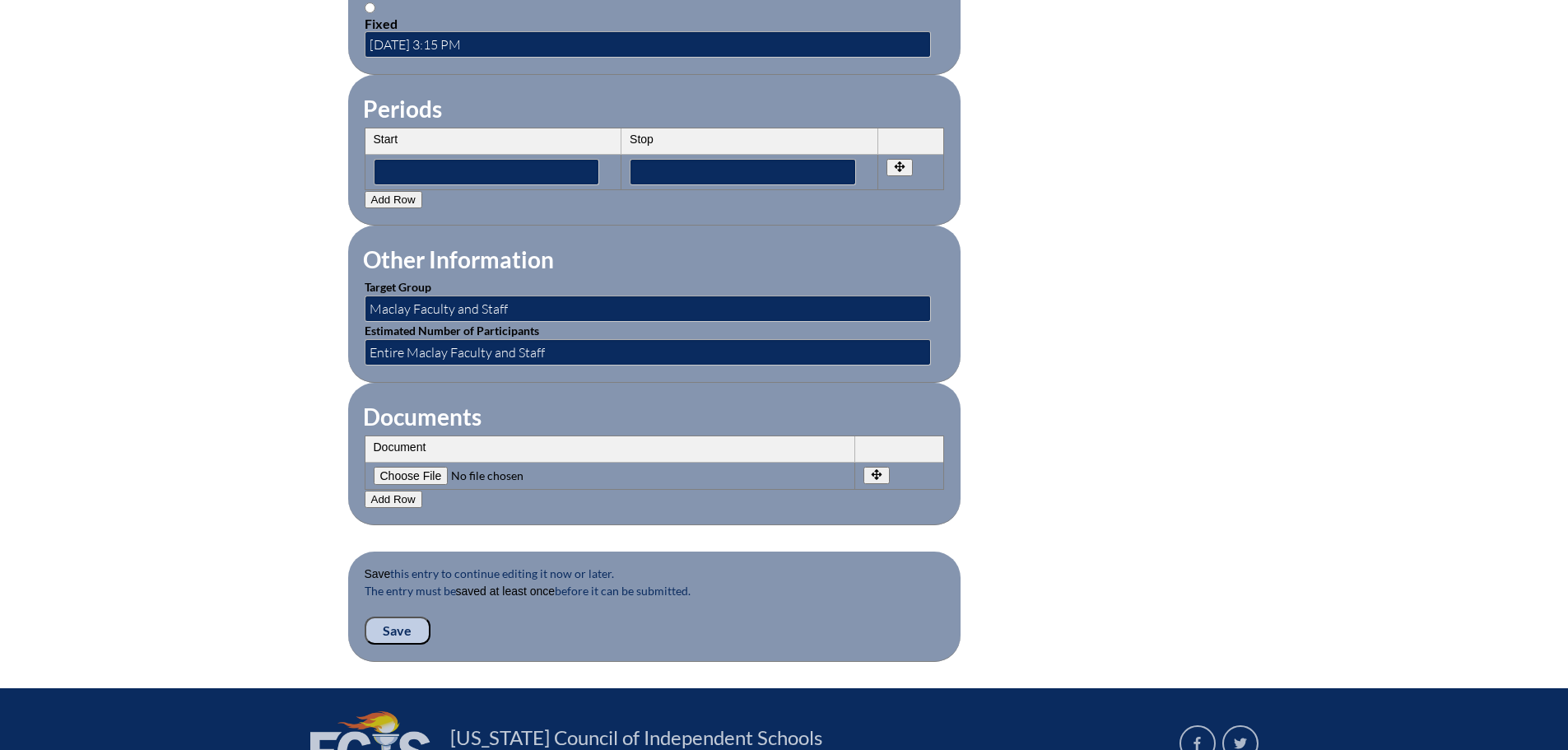
click at [432, 467] on input"] "file" at bounding box center [485, 476] width 224 height 18
click at [439, 467] on input"] "file" at bounding box center [485, 476] width 224 height 18
type input"] "C:\fakepath\Oct 3 - Speaker & EdCamp.pdf"
click at [395, 617] on input "Save" at bounding box center [397, 631] width 66 height 28
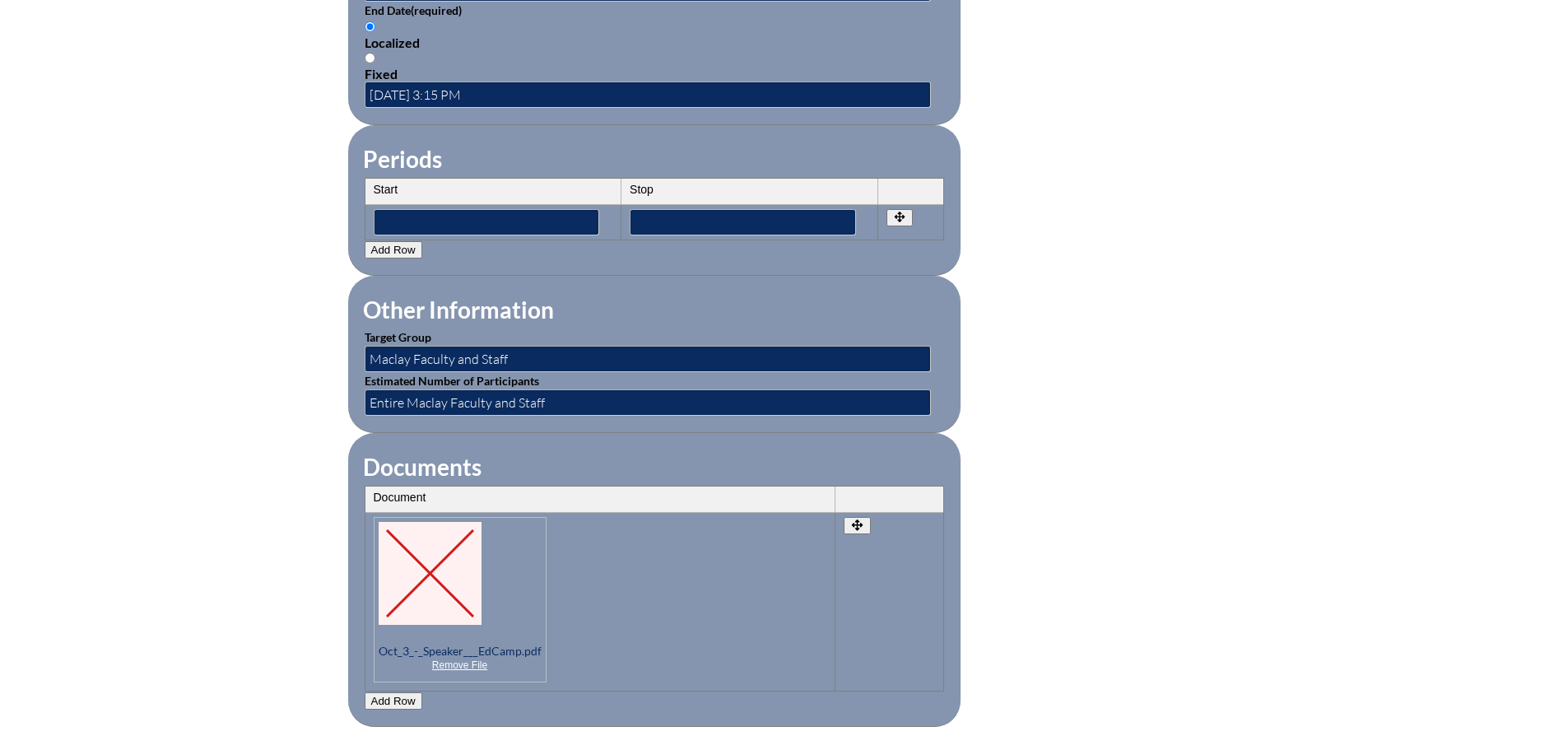
scroll to position [1482, 0]
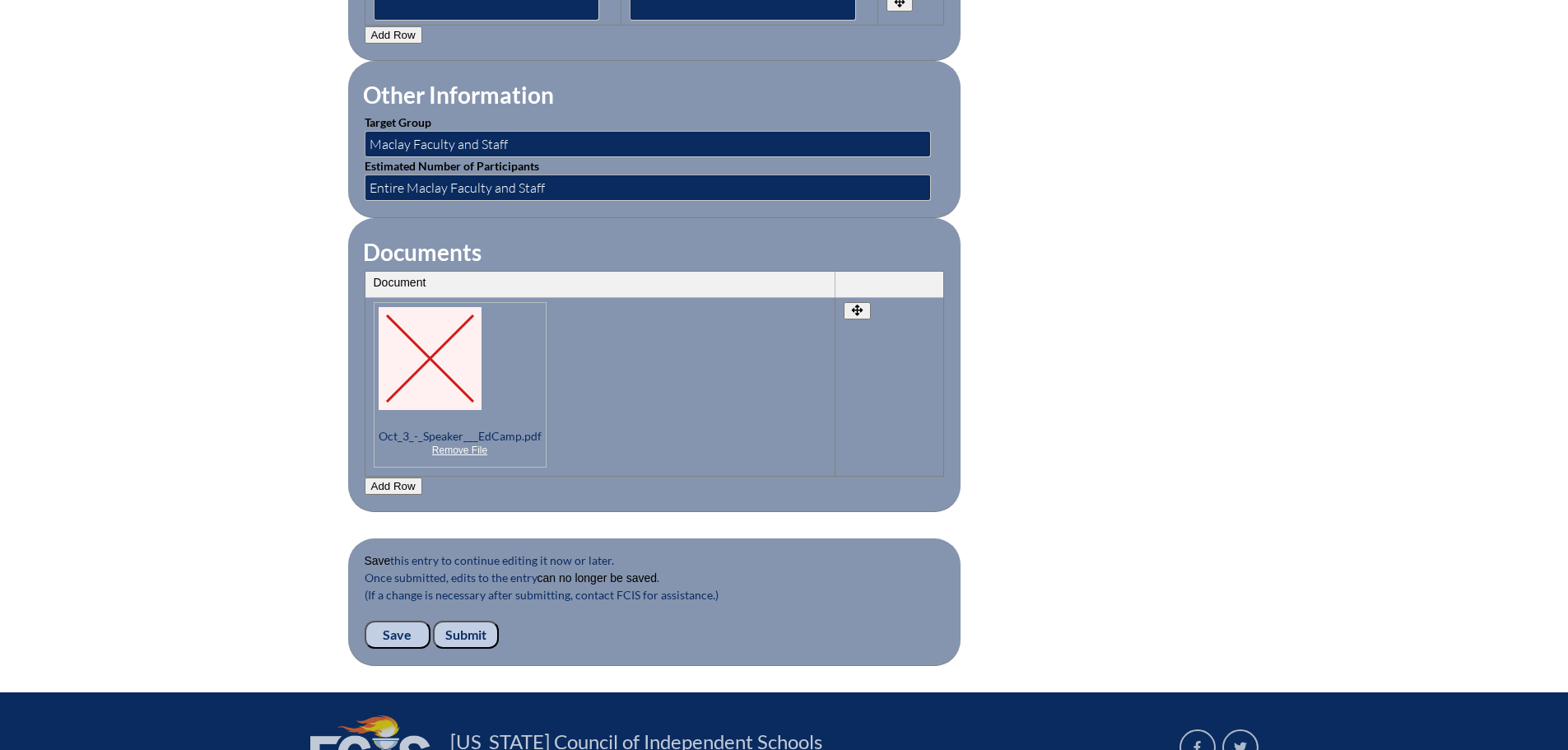
click at [478, 626] on input "Submit" at bounding box center [465, 634] width 66 height 28
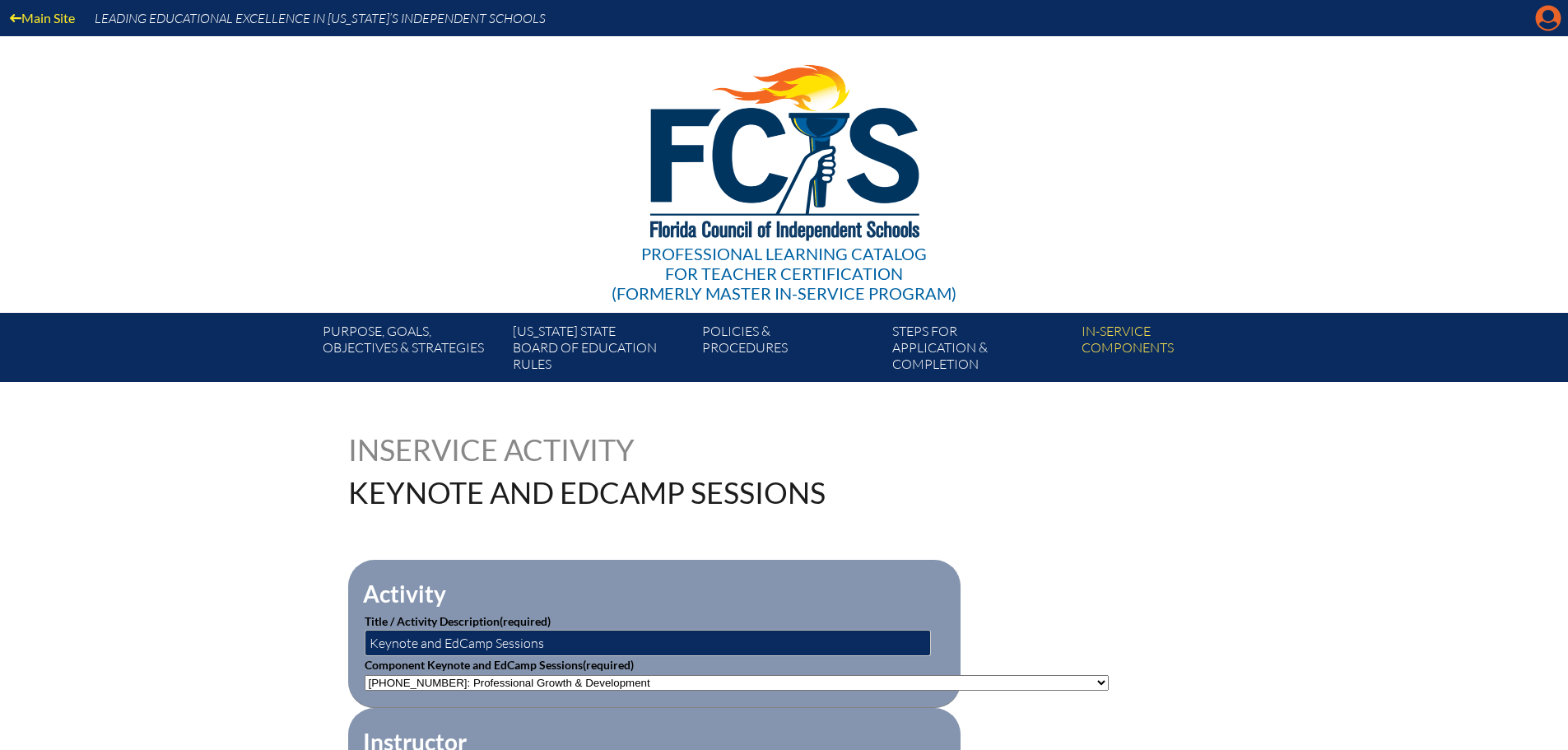
click at [1552, 23] on icon "Manage account" at bounding box center [1548, 17] width 26 height 26
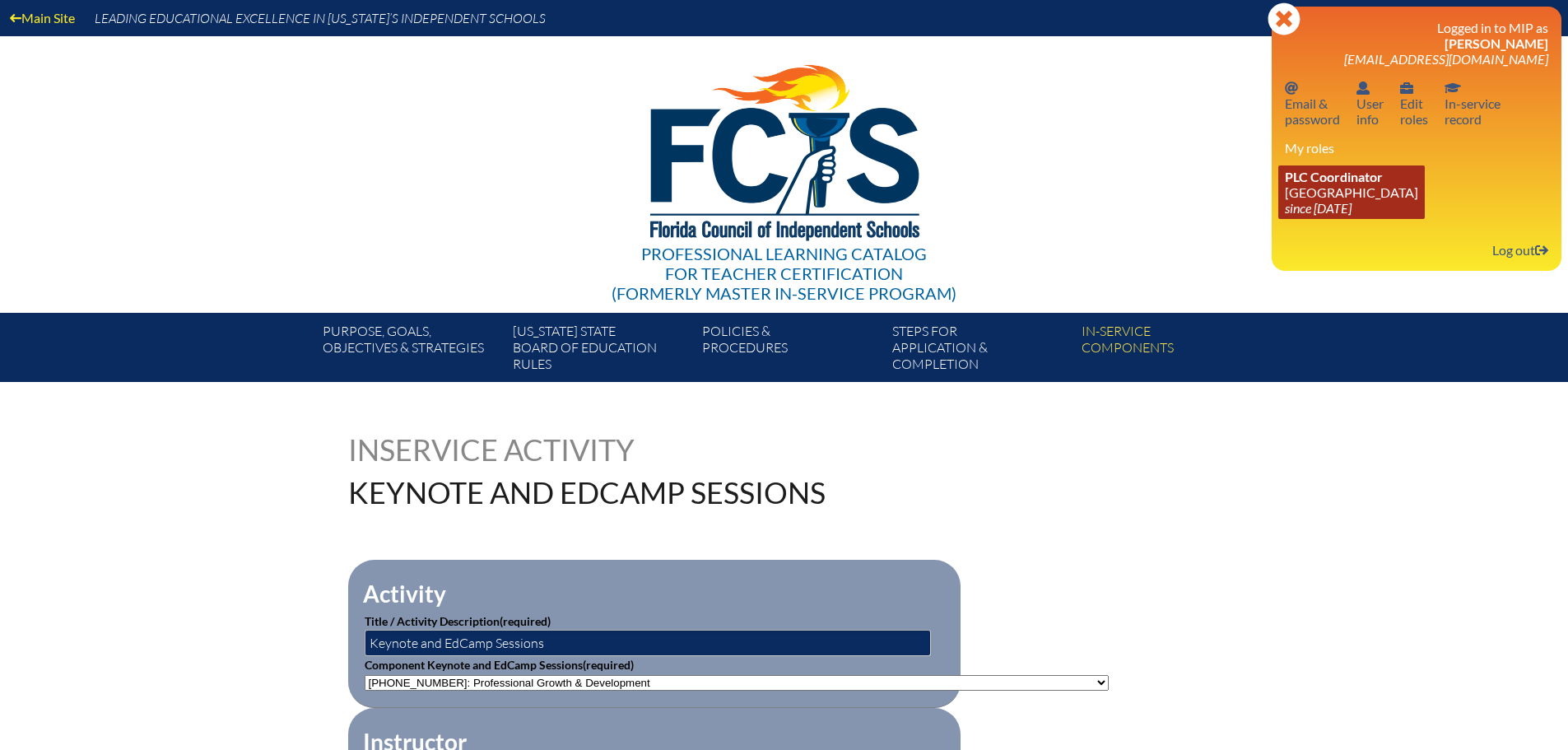
click at [1345, 191] on link "PLC Coordinator Maclay School since 2024 Jun 3" at bounding box center [1352, 192] width 146 height 54
